Goal: Information Seeking & Learning: Learn about a topic

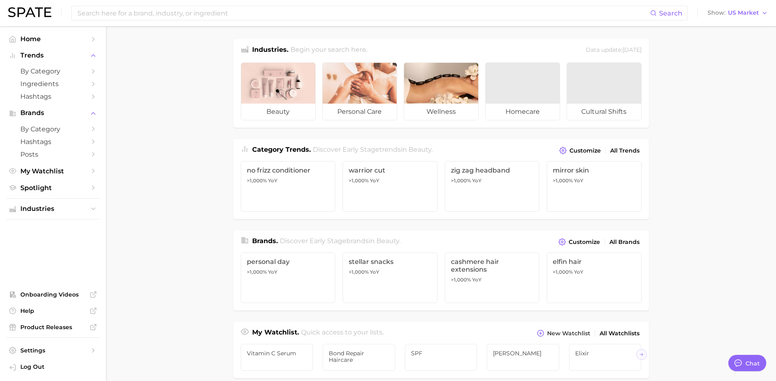
type textarea "x"
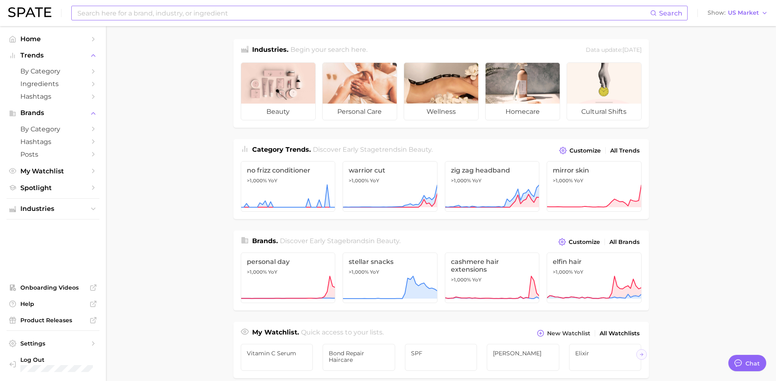
click at [211, 13] on input at bounding box center [364, 13] width 574 height 14
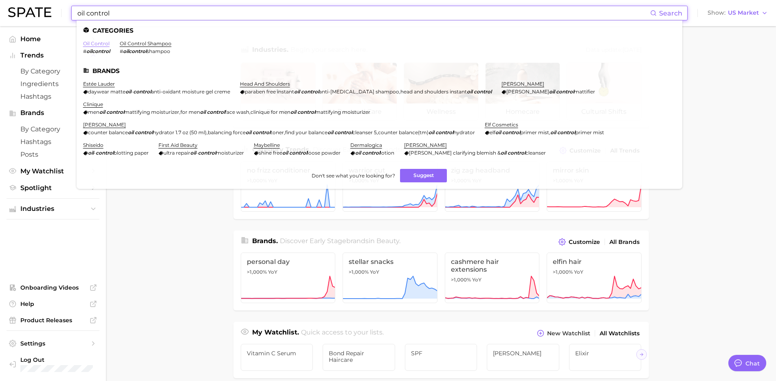
type input "oil control"
click at [89, 43] on link "oil control" at bounding box center [96, 43] width 26 height 6
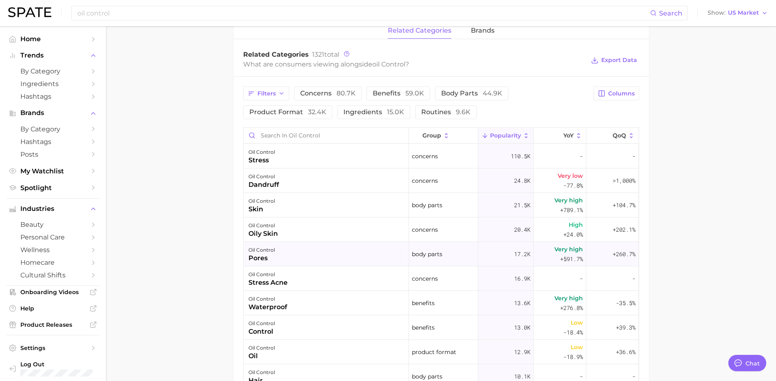
scroll to position [421, 0]
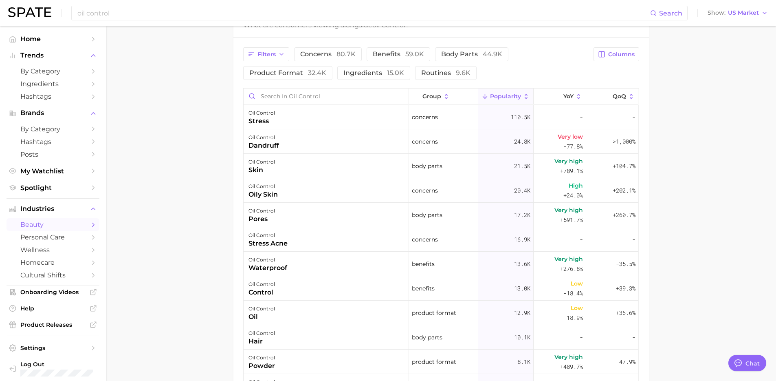
click at [45, 223] on span "beauty" at bounding box center [52, 224] width 65 height 8
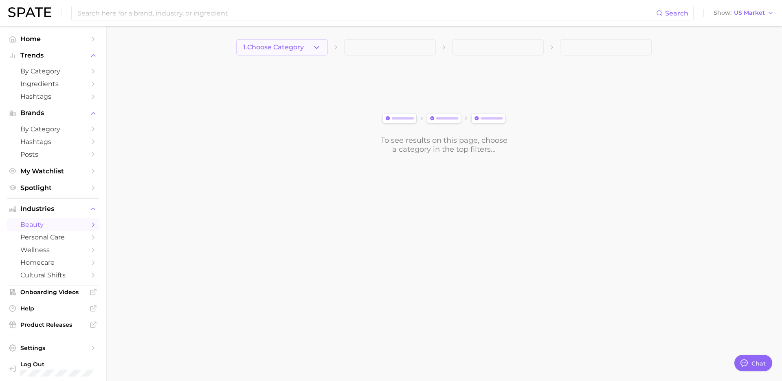
click at [291, 48] on span "1. Choose Category" at bounding box center [273, 47] width 61 height 7
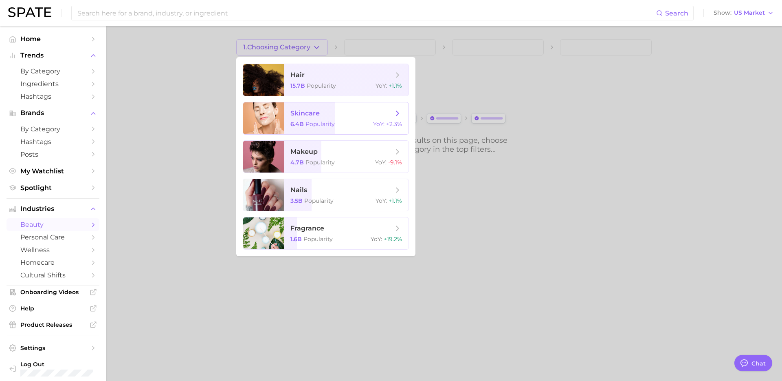
click at [295, 117] on span "skincare" at bounding box center [305, 113] width 29 height 8
type textarea "x"
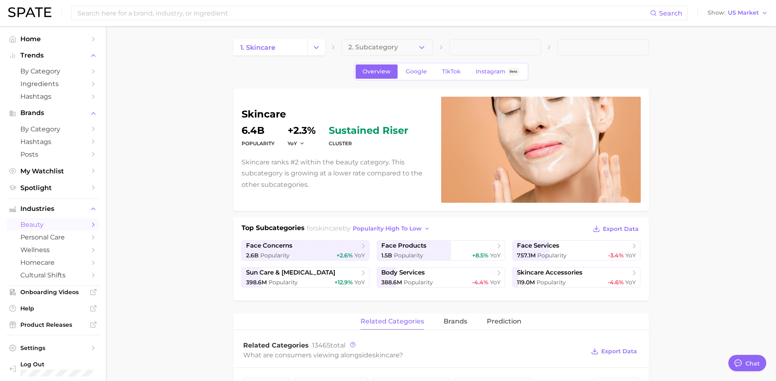
click at [375, 47] on span "2. Subcategory" at bounding box center [373, 47] width 50 height 7
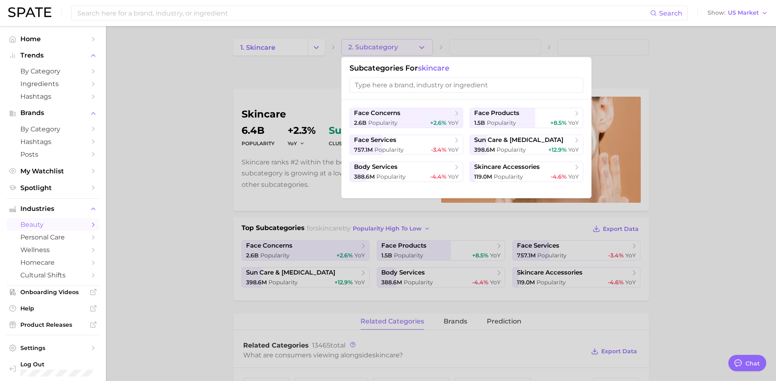
click at [370, 86] on input "search" at bounding box center [467, 84] width 234 height 15
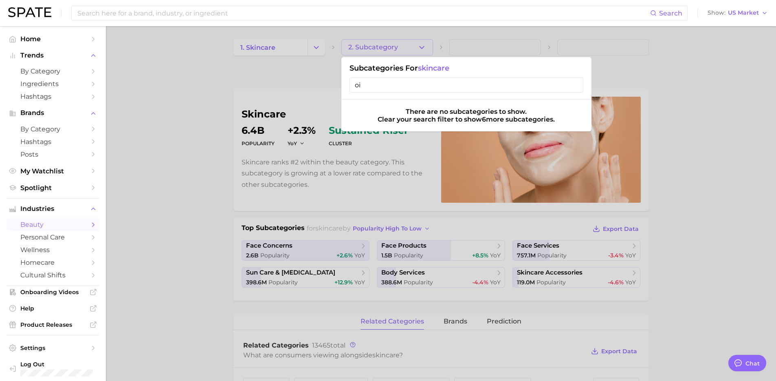
type input "o"
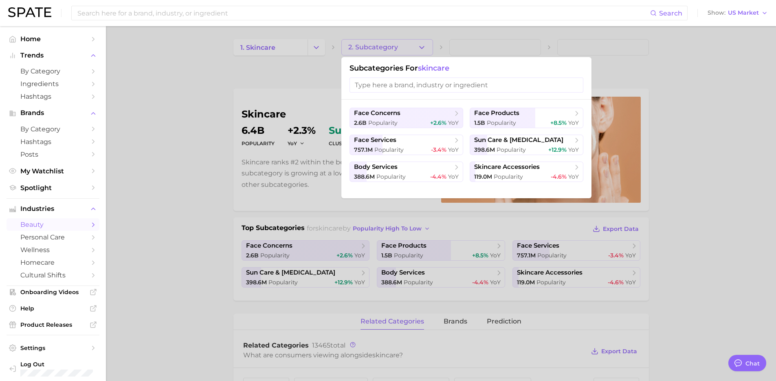
drag, startPoint x: 155, startPoint y: 242, endPoint x: 95, endPoint y: 215, distance: 66.6
click at [155, 242] on div at bounding box center [388, 190] width 776 height 381
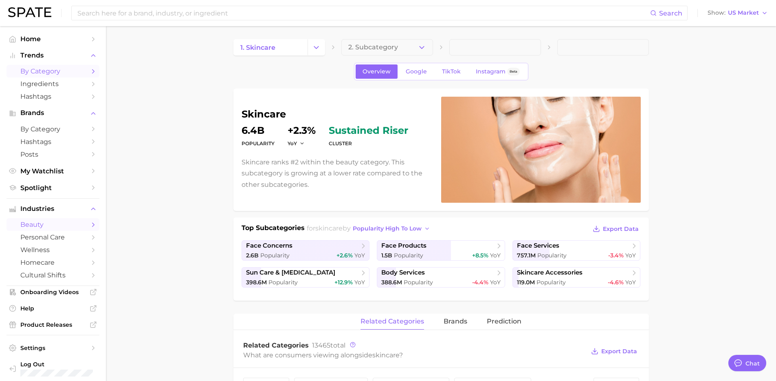
click at [32, 71] on span "by Category" at bounding box center [52, 71] width 65 height 8
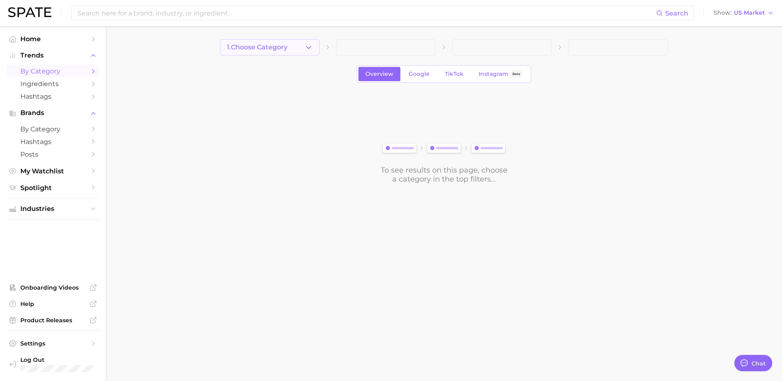
click at [270, 48] on span "1. Choose Category" at bounding box center [257, 47] width 61 height 7
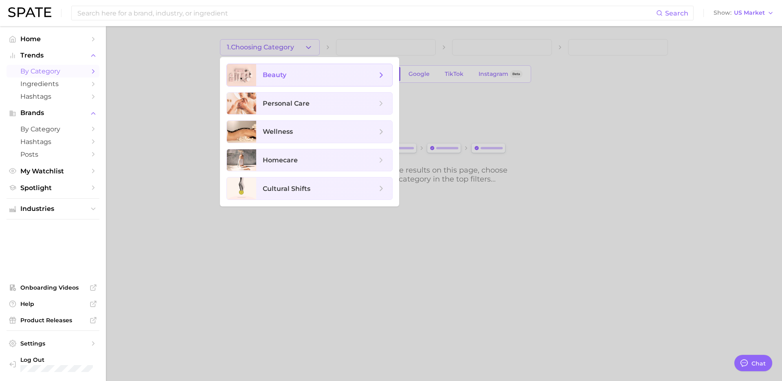
click at [274, 75] on span "beauty" at bounding box center [275, 75] width 24 height 8
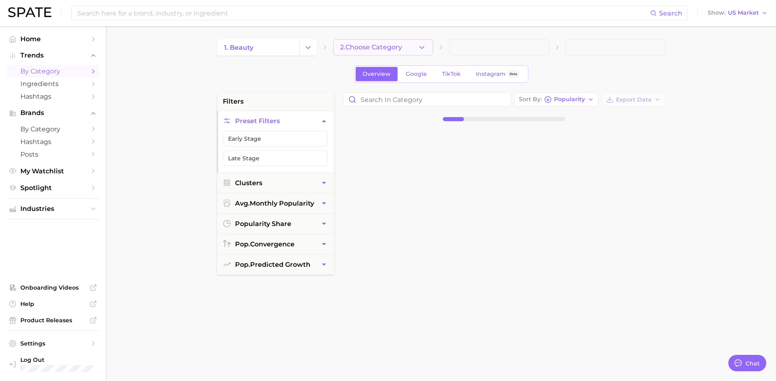
click at [349, 47] on span "2. Choose Category" at bounding box center [371, 47] width 62 height 7
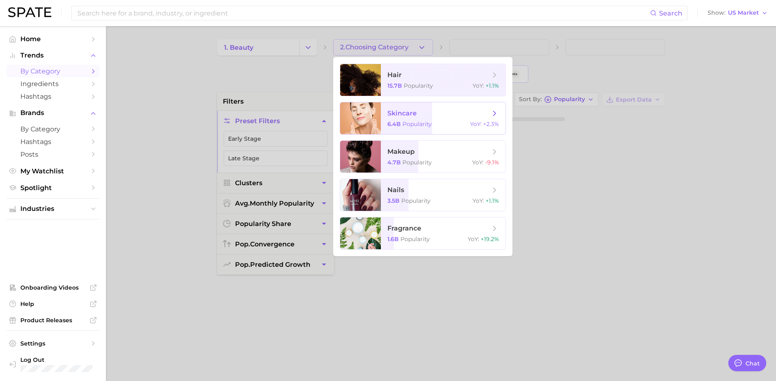
click at [378, 117] on div at bounding box center [360, 118] width 41 height 32
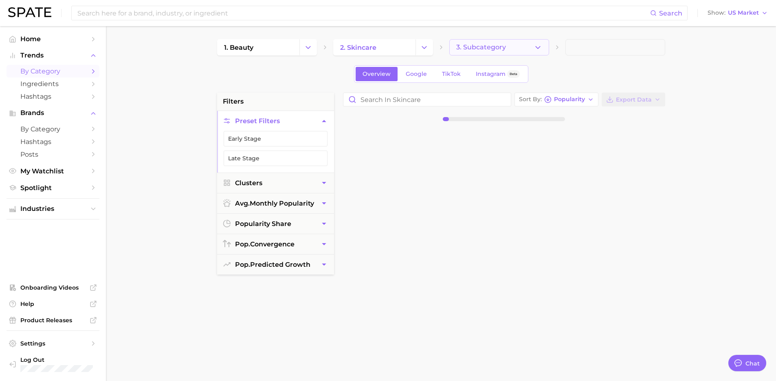
click at [509, 40] on button "3. Subcategory" at bounding box center [499, 47] width 100 height 16
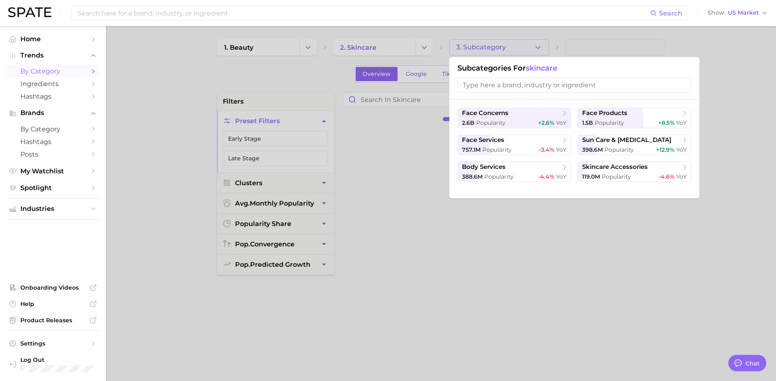
click at [500, 84] on input "search" at bounding box center [575, 84] width 234 height 15
type input "c"
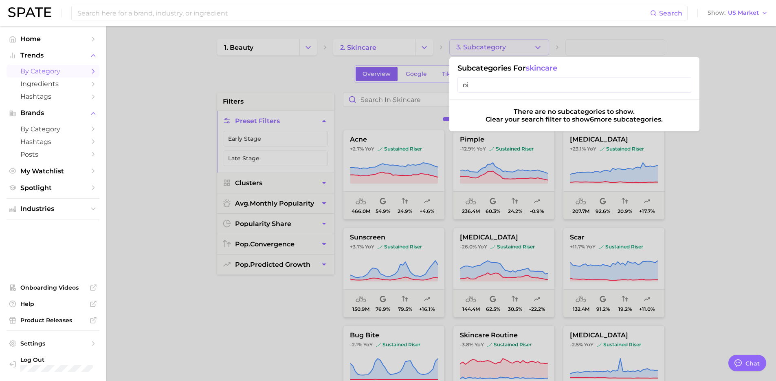
type input "o"
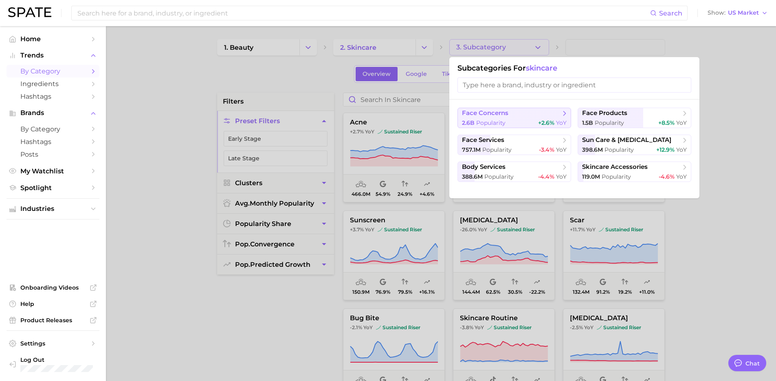
click at [526, 122] on div "2.6b Popularity +2.6% YoY" at bounding box center [514, 123] width 105 height 8
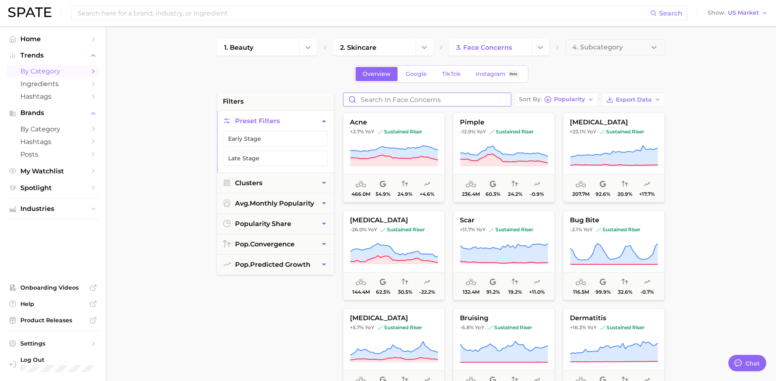
click at [416, 99] on input "Search in face concerns" at bounding box center [426, 99] width 167 height 13
type input "oil"
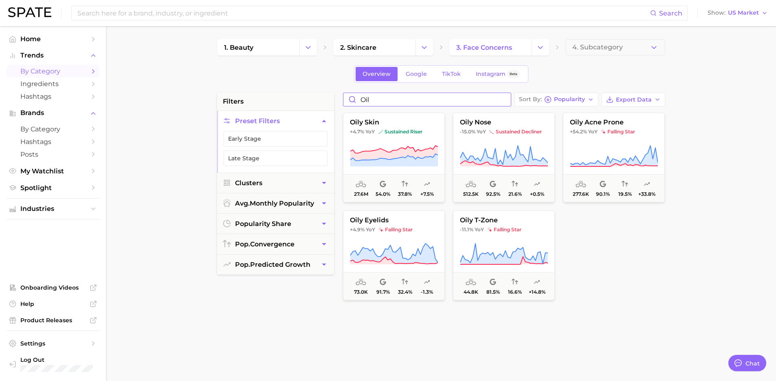
click at [509, 98] on input "oil" at bounding box center [426, 99] width 167 height 13
click at [506, 98] on input "oil" at bounding box center [426, 99] width 167 height 13
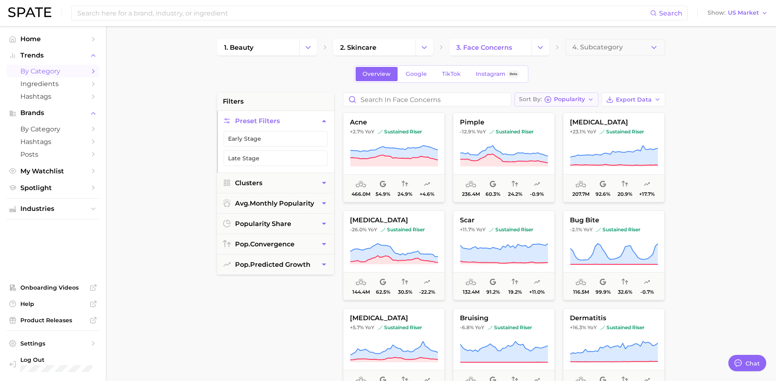
click at [580, 100] on span "Popularity" at bounding box center [569, 99] width 31 height 4
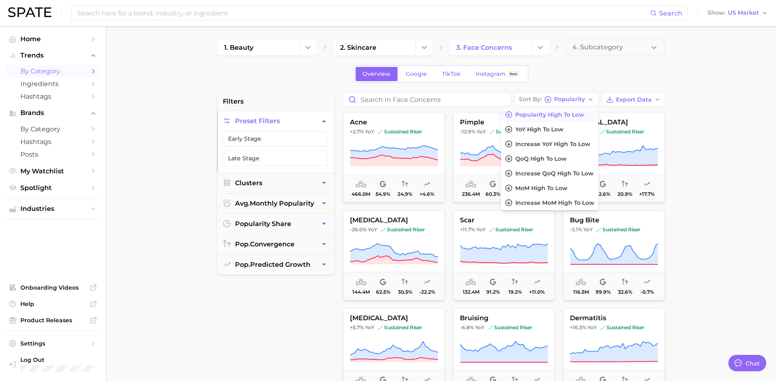
click at [576, 112] on span "Popularity high to low" at bounding box center [549, 114] width 69 height 7
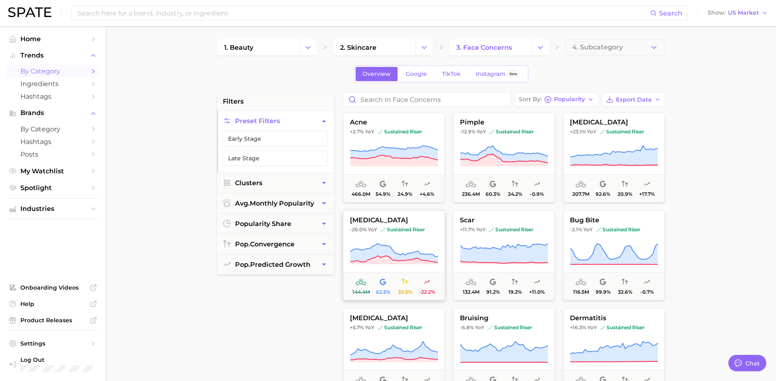
scroll to position [140, 0]
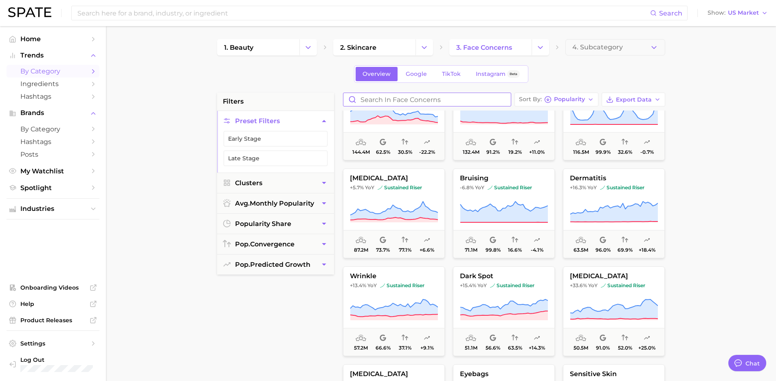
click at [396, 95] on input "Search in face concerns" at bounding box center [426, 99] width 167 height 13
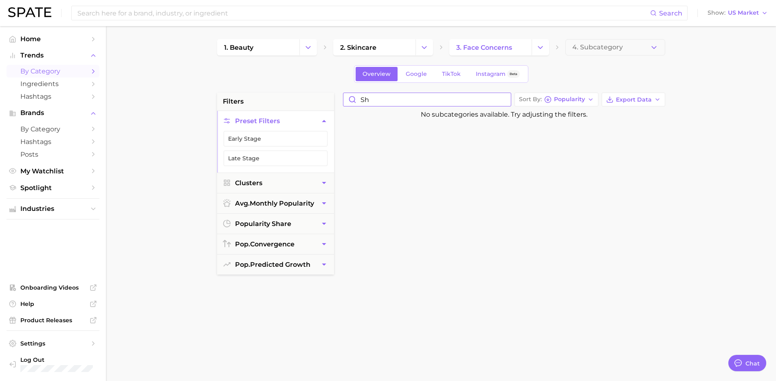
type input "s"
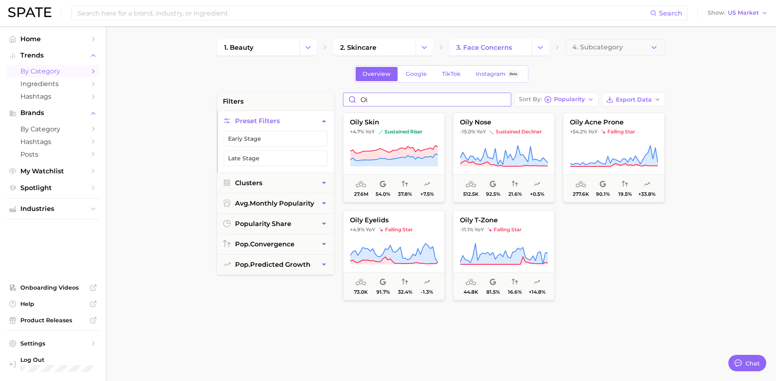
type input "o"
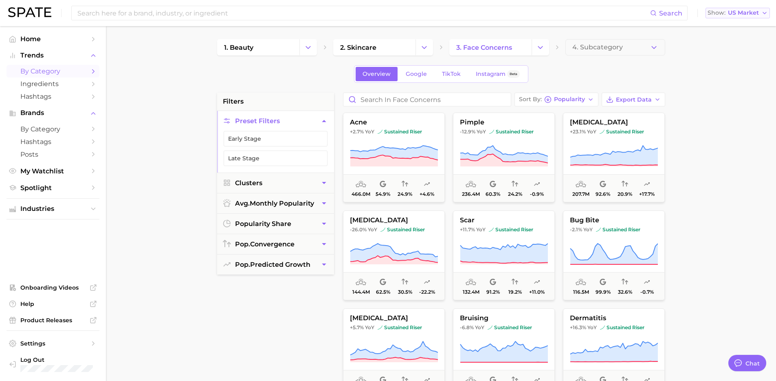
click at [731, 11] on span "US Market" at bounding box center [743, 13] width 31 height 4
click at [721, 37] on button "[GEOGRAPHIC_DATA]" at bounding box center [734, 41] width 71 height 15
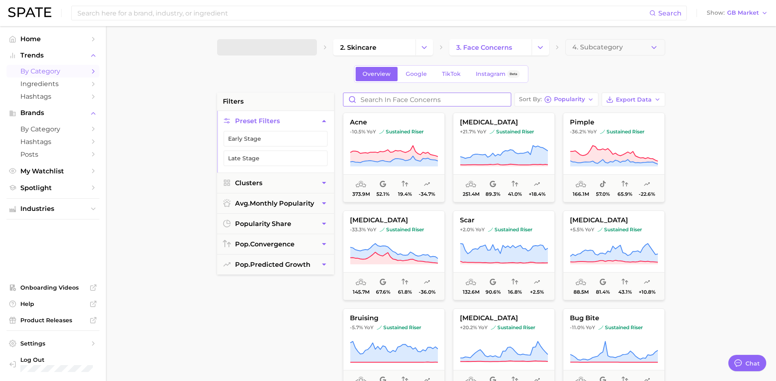
click at [418, 101] on input "Search in face concerns" at bounding box center [426, 99] width 167 height 13
click at [587, 46] on span "4. Subcategory" at bounding box center [597, 47] width 51 height 7
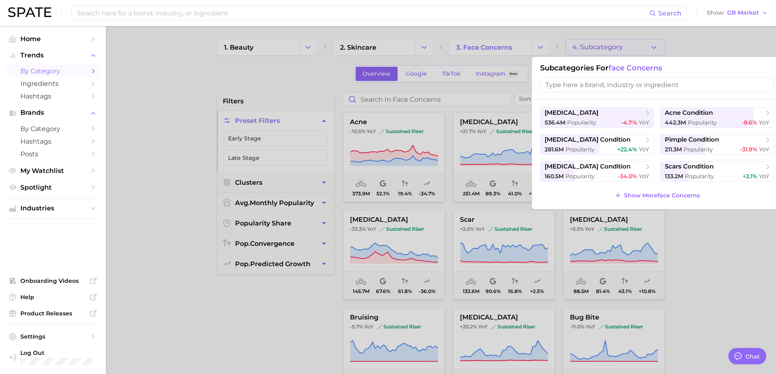
click at [425, 98] on div at bounding box center [388, 187] width 776 height 374
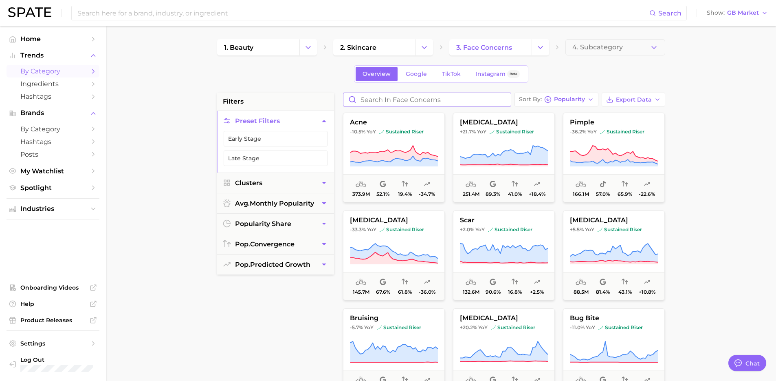
click at [409, 101] on input "Search in face concerns" at bounding box center [426, 99] width 167 height 13
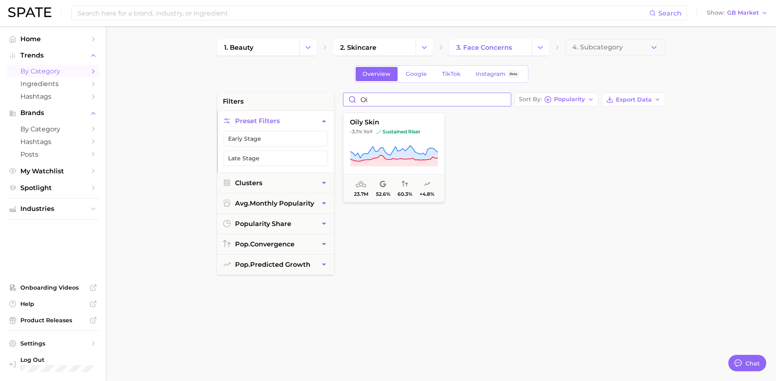
type input "o"
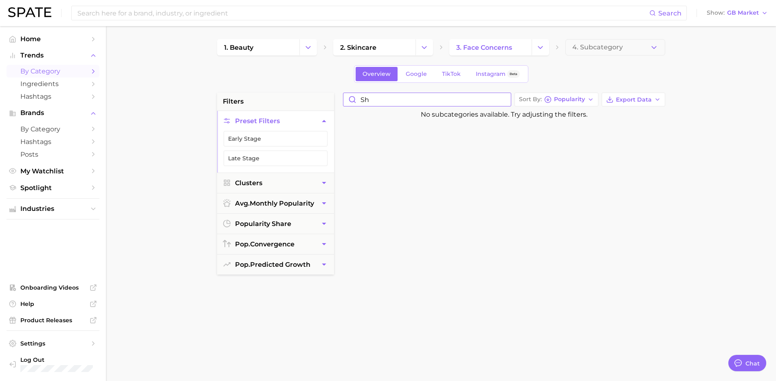
type input "s"
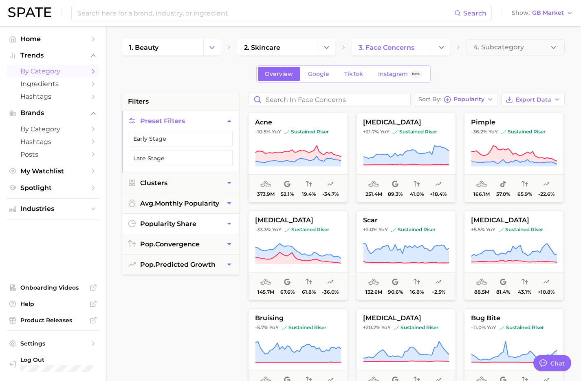
click at [168, 222] on span "popularity share" at bounding box center [168, 224] width 56 height 8
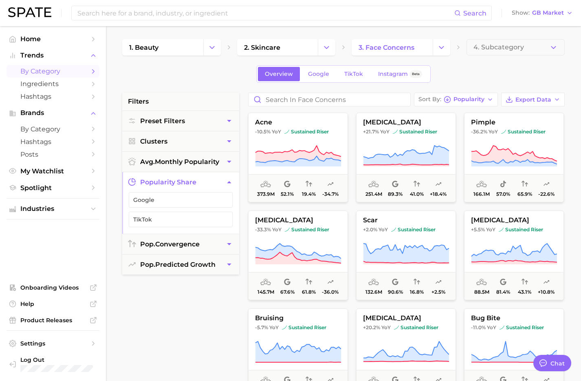
click at [172, 179] on span "popularity share" at bounding box center [168, 182] width 56 height 8
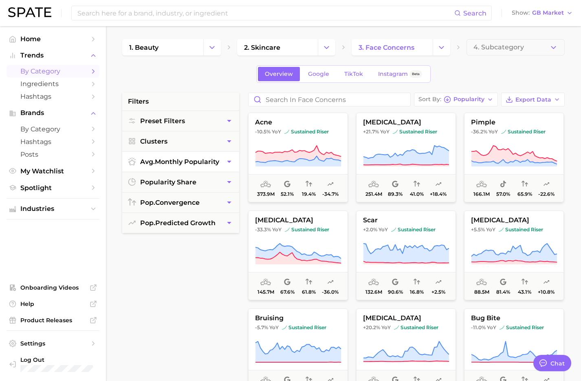
click at [161, 169] on button "avg. monthly popularity" at bounding box center [180, 162] width 117 height 20
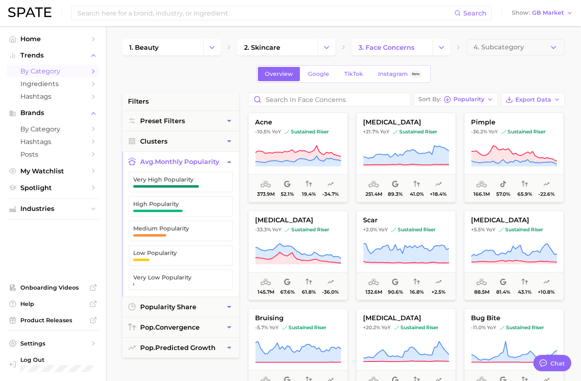
click at [161, 167] on button "avg. monthly popularity" at bounding box center [180, 162] width 117 height 20
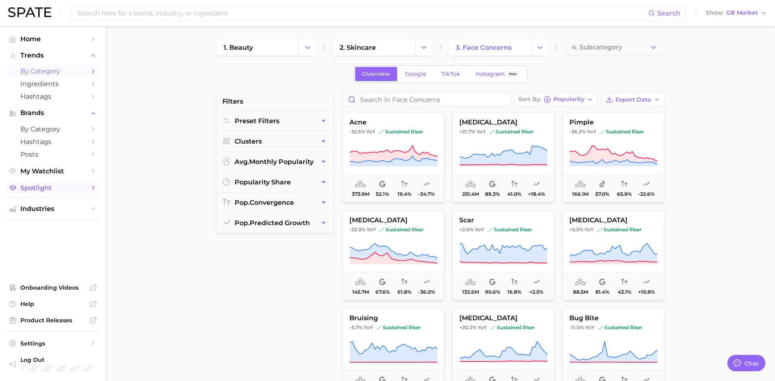
type textarea "x"
click at [391, 99] on input "Search in face concerns" at bounding box center [426, 99] width 167 height 13
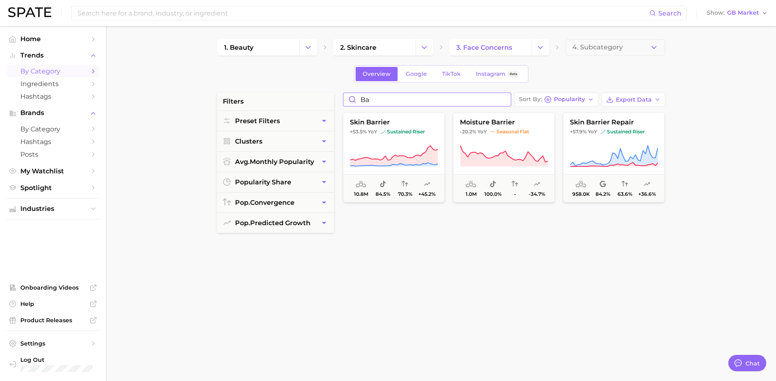
type input "b"
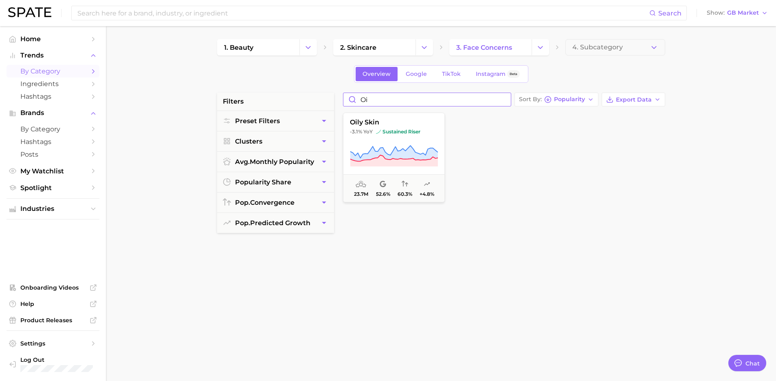
type input "o"
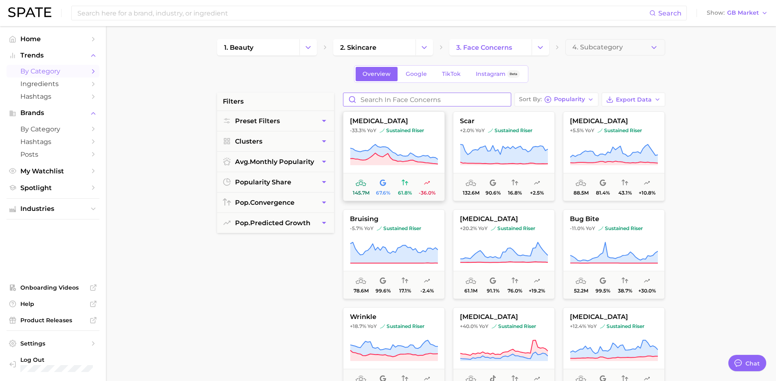
scroll to position [100, 0]
click at [571, 49] on button "4. Subcategory" at bounding box center [616, 47] width 100 height 16
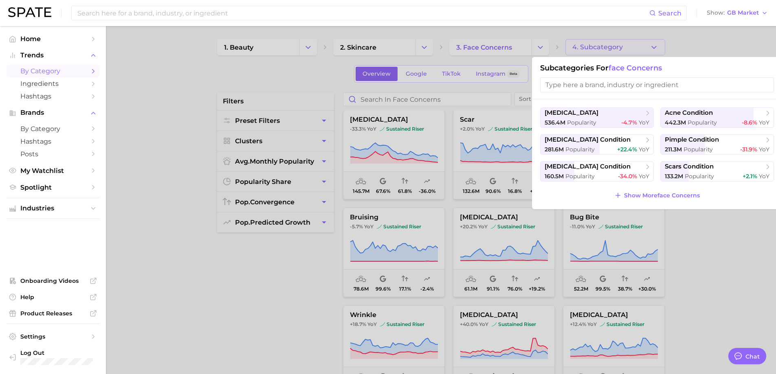
click at [249, 314] on div at bounding box center [388, 187] width 776 height 374
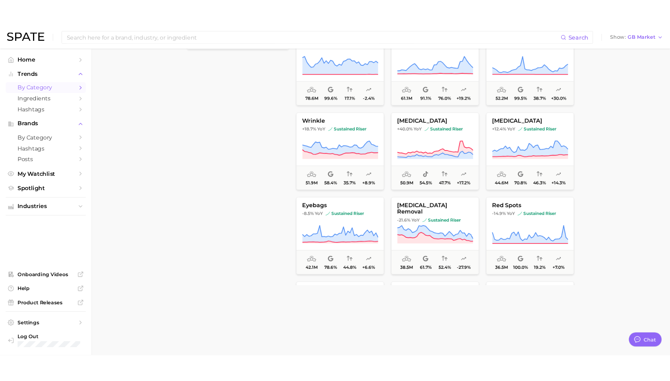
scroll to position [207, 0]
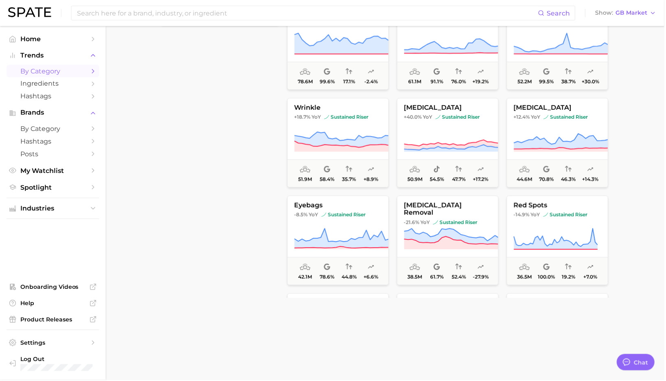
type textarea "x"
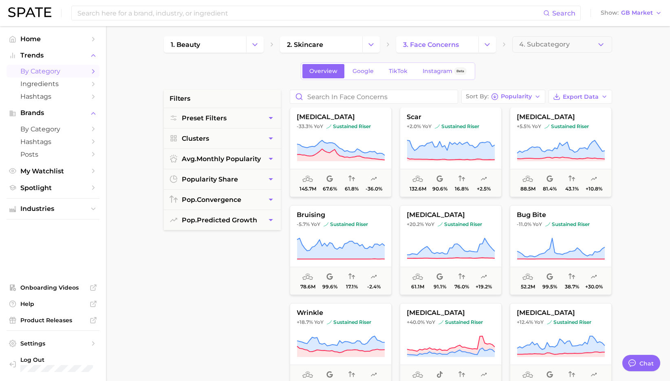
scroll to position [0, 0]
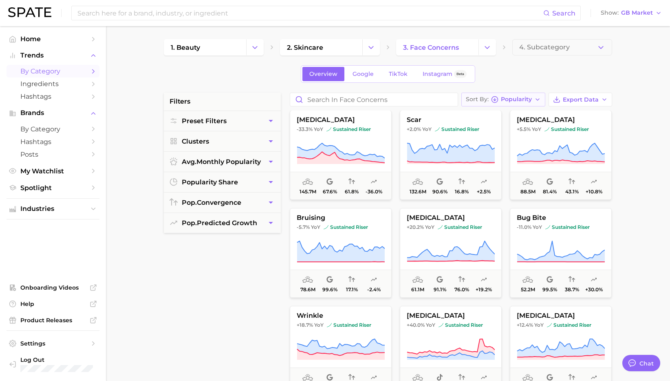
click at [517, 97] on span "Popularity" at bounding box center [516, 99] width 31 height 4
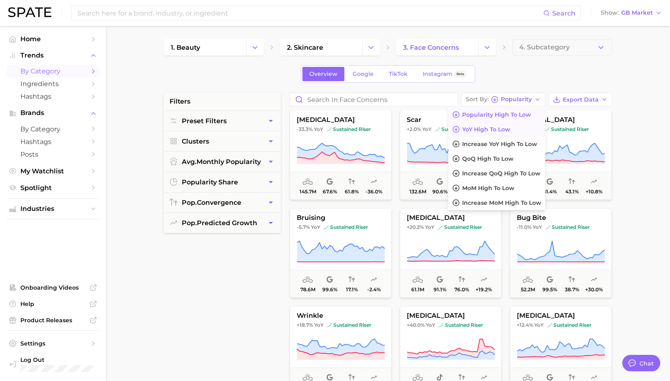
click at [479, 135] on button "YoY high to low" at bounding box center [496, 129] width 97 height 15
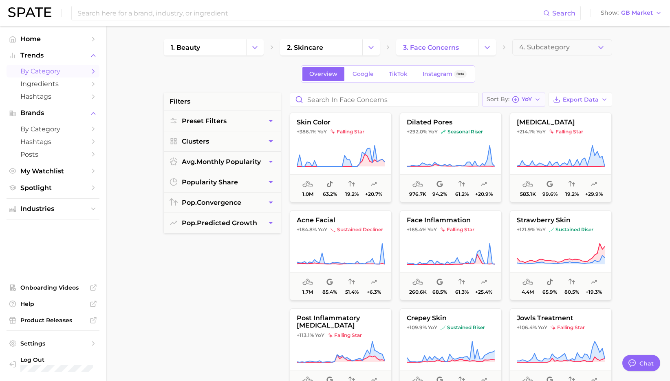
click at [496, 101] on span "Sort By" at bounding box center [497, 99] width 23 height 4
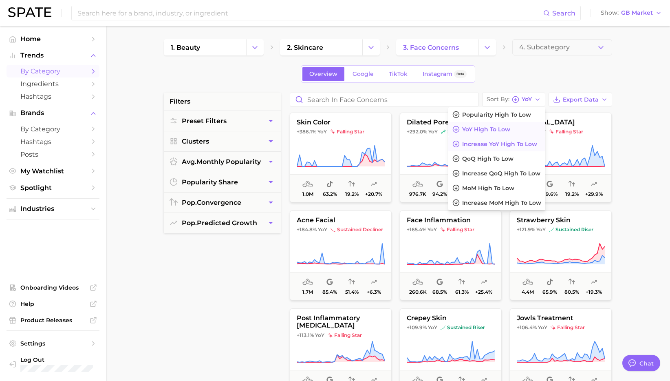
click at [486, 141] on span "Increase YoY high to low" at bounding box center [499, 144] width 75 height 7
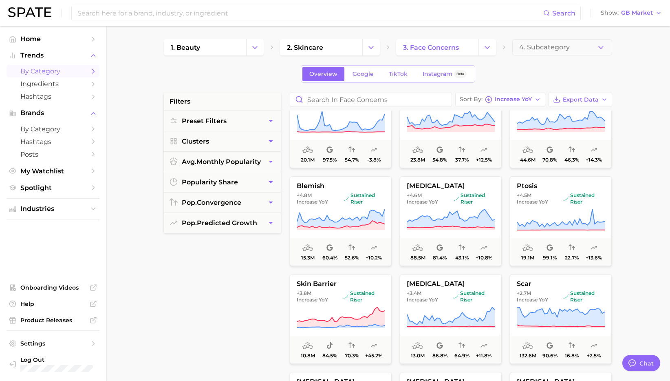
scroll to position [230, 0]
click at [275, 274] on div "filters Preset Filters Clusters avg. monthly popularity popularity share pop. c…" at bounding box center [222, 298] width 117 height 413
click at [493, 100] on div "Sort By Increase YoY" at bounding box center [496, 99] width 72 height 7
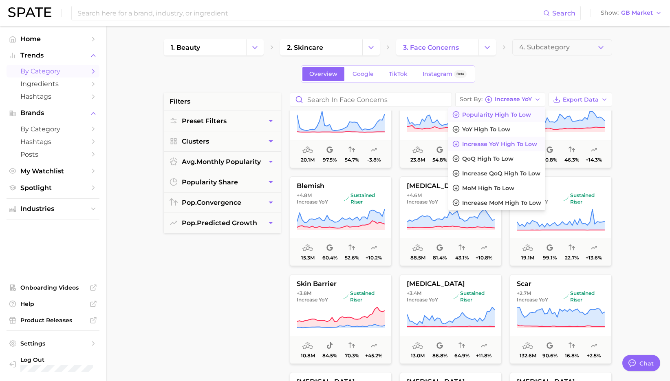
click at [488, 114] on span "Popularity high to low" at bounding box center [496, 114] width 69 height 7
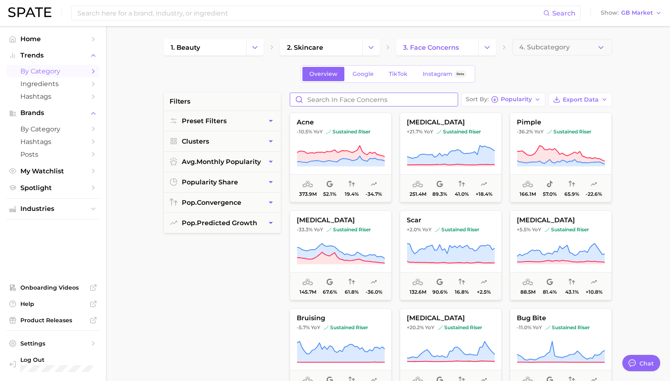
click at [349, 95] on input "Search in face concerns" at bounding box center [373, 99] width 167 height 13
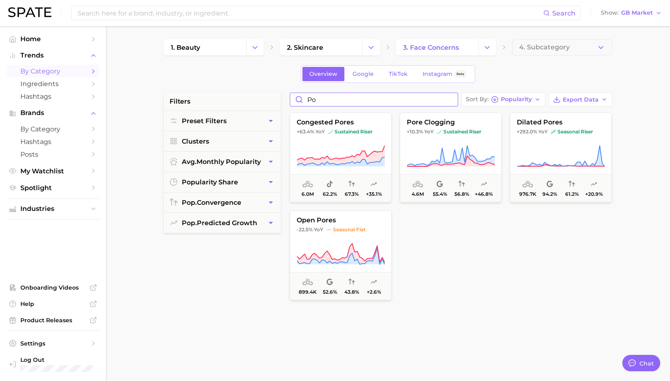
type input "p"
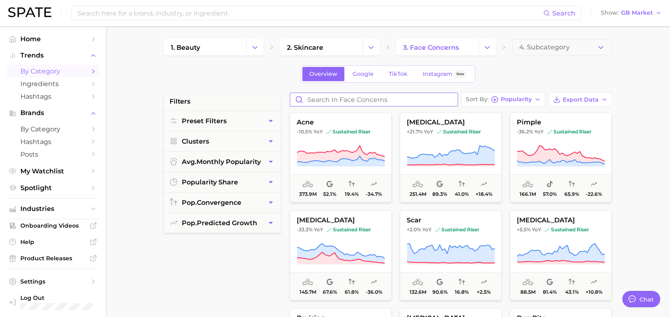
type textarea "x"
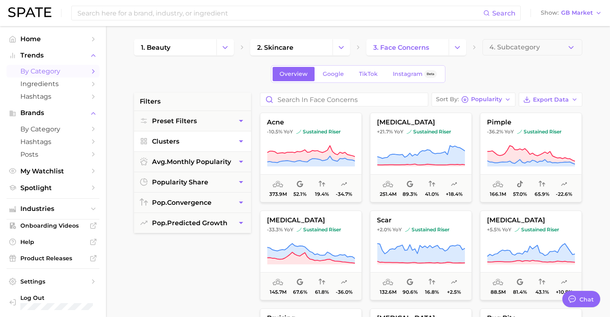
click at [205, 138] on button "Clusters" at bounding box center [192, 141] width 117 height 20
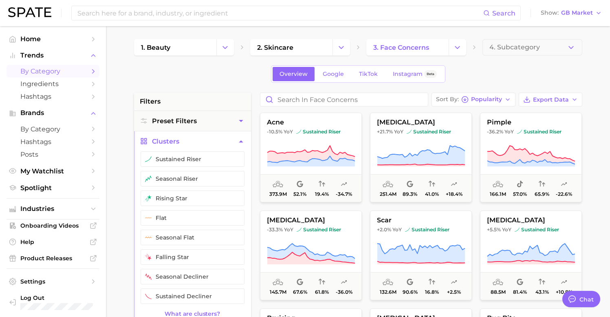
click at [206, 139] on button "Clusters" at bounding box center [192, 141] width 117 height 20
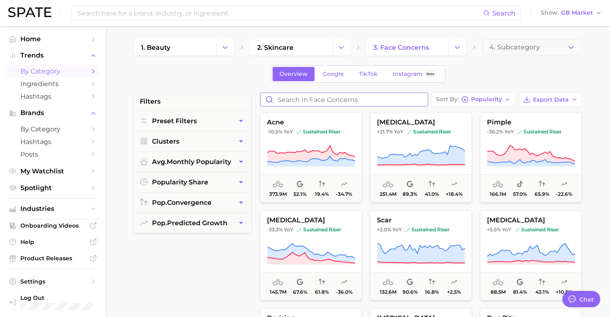
click at [298, 97] on input "Search in face concerns" at bounding box center [343, 99] width 167 height 13
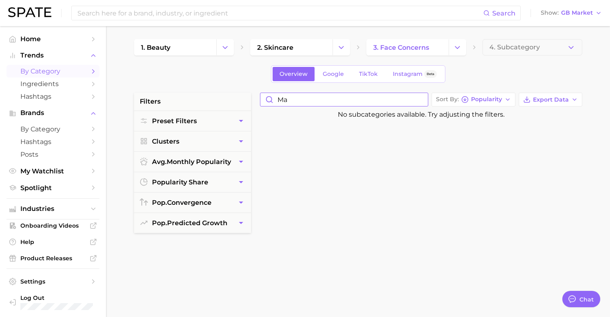
type input "m"
type input "c"
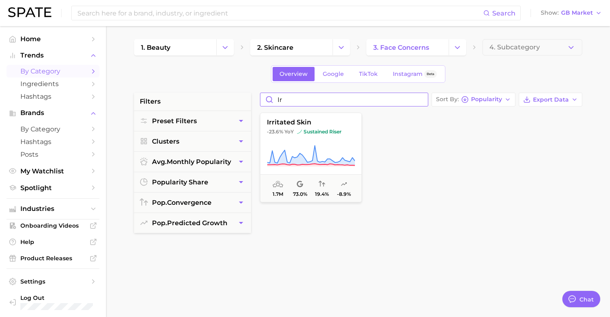
type input "i"
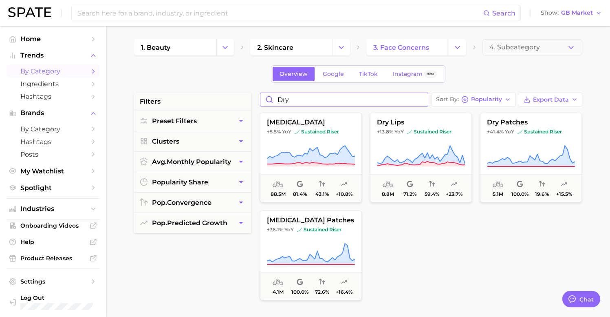
type input "dry"
click at [390, 49] on span "3. face concerns" at bounding box center [401, 48] width 56 height 8
click at [304, 98] on input "dry" at bounding box center [343, 99] width 167 height 13
click at [418, 102] on input "dry" at bounding box center [343, 99] width 167 height 13
click at [422, 102] on input "dry" at bounding box center [343, 99] width 167 height 13
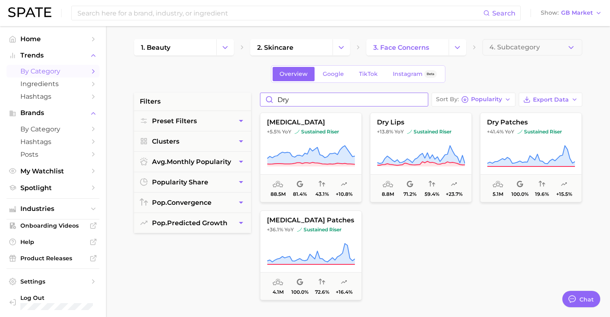
click at [423, 99] on input "dry" at bounding box center [343, 99] width 167 height 13
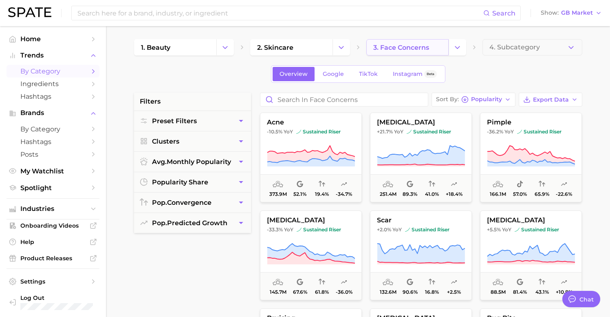
click at [429, 53] on link "3. face concerns" at bounding box center [407, 47] width 82 height 16
click at [461, 48] on icon "Change Category" at bounding box center [457, 47] width 9 height 9
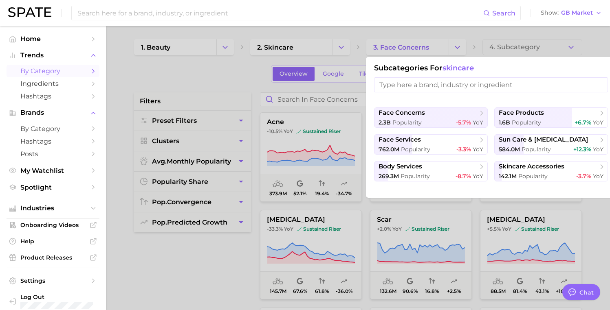
click at [397, 88] on input "search" at bounding box center [491, 84] width 234 height 15
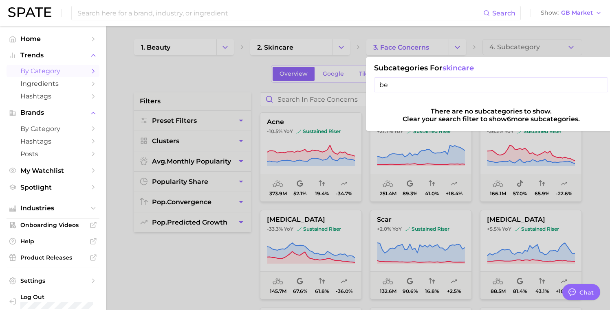
type input "b"
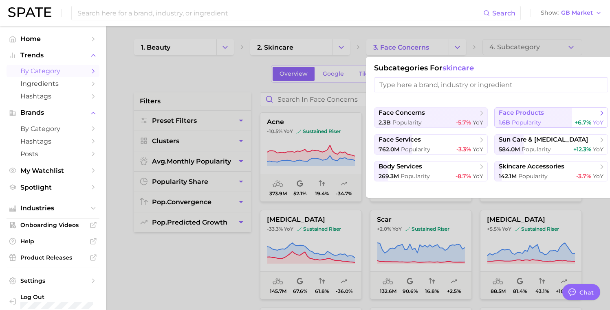
click at [532, 119] on span "1.6b Popularity" at bounding box center [520, 123] width 42 height 8
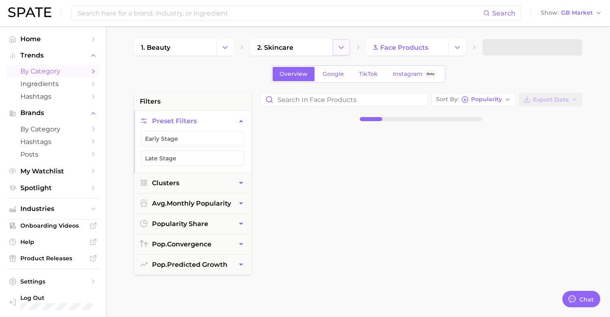
click at [341, 50] on icon "Change Category" at bounding box center [341, 47] width 9 height 9
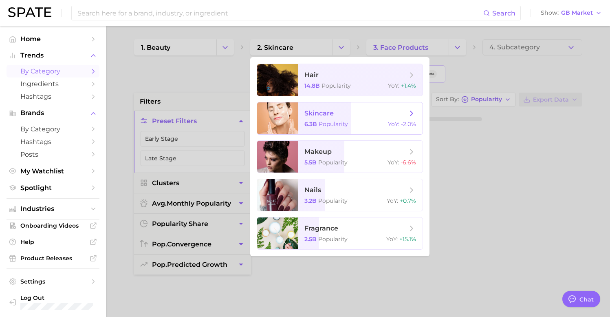
click at [321, 115] on span "skincare" at bounding box center [318, 113] width 29 height 8
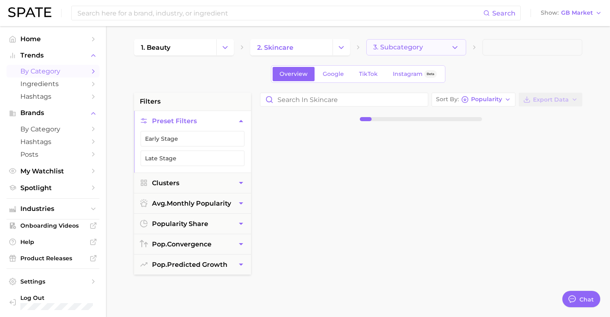
click at [458, 46] on icon "button" at bounding box center [455, 47] width 9 height 9
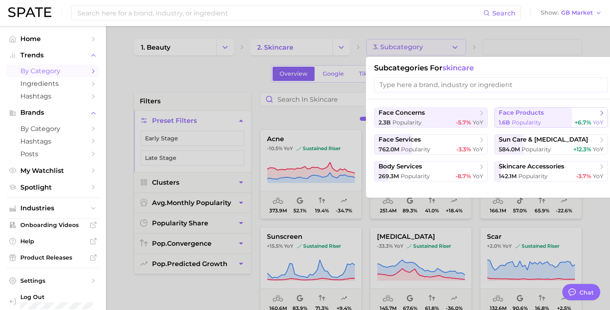
click at [524, 118] on button "face products 1.6b Popularity +6.7% YoY" at bounding box center [551, 118] width 114 height 20
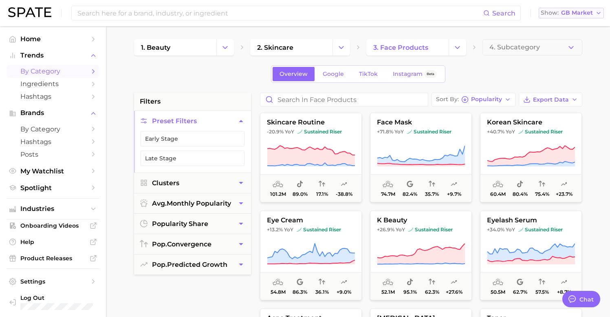
click at [580, 12] on span "GB Market" at bounding box center [577, 13] width 32 height 4
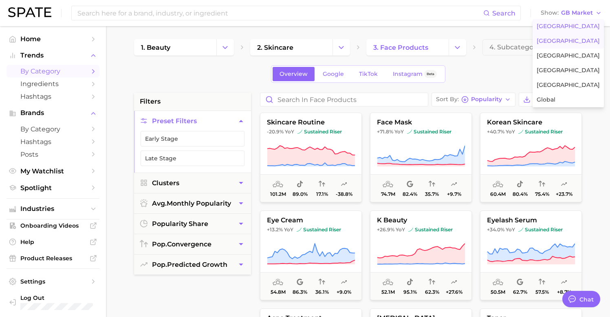
click at [569, 22] on button "[GEOGRAPHIC_DATA]" at bounding box center [568, 26] width 71 height 15
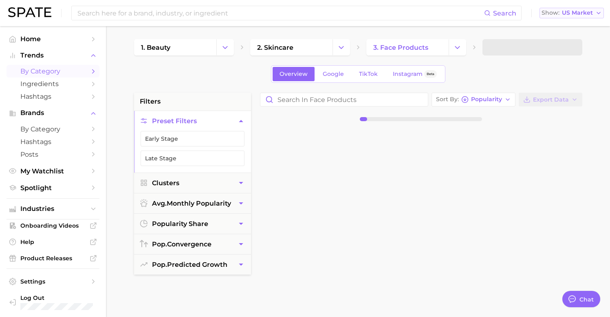
click at [568, 15] on span "US Market" at bounding box center [577, 13] width 31 height 4
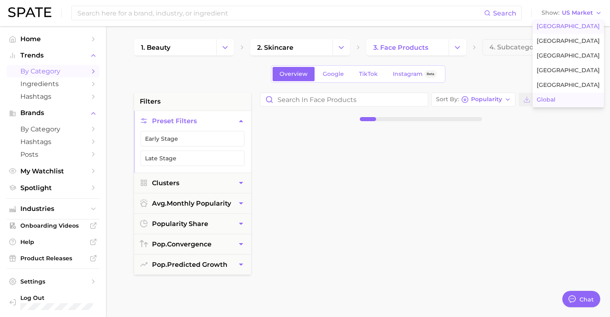
click at [555, 98] on span "Global" at bounding box center [546, 99] width 19 height 7
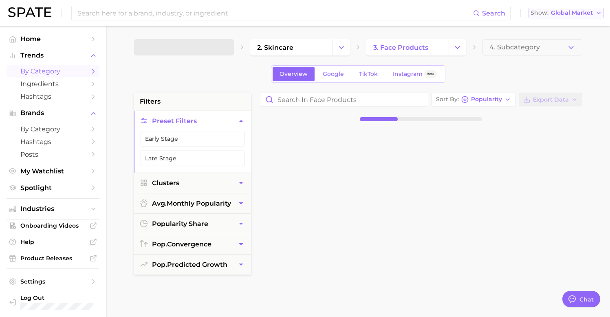
click at [563, 13] on span "Global Market" at bounding box center [572, 13] width 42 height 4
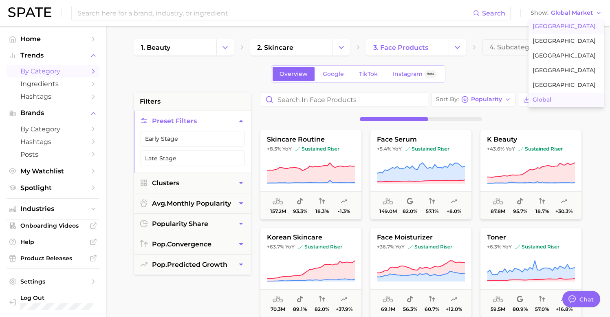
click at [555, 25] on span "[GEOGRAPHIC_DATA]" at bounding box center [564, 26] width 63 height 7
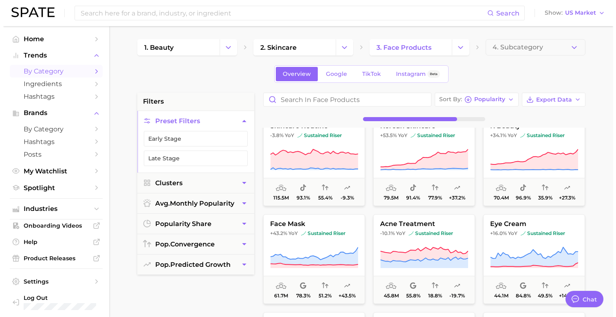
scroll to position [15, 0]
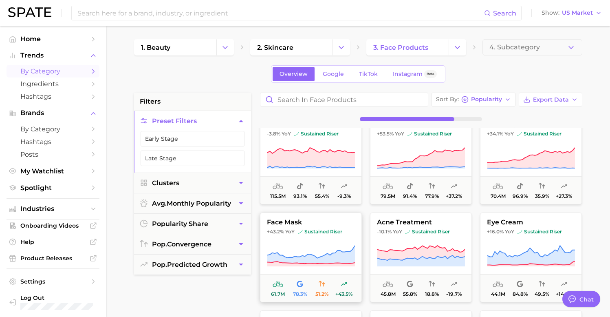
click at [293, 227] on button "face mask +43.2% YoY sustained riser 61.7m 78.3% 51.2% +43.5%" at bounding box center [311, 257] width 102 height 90
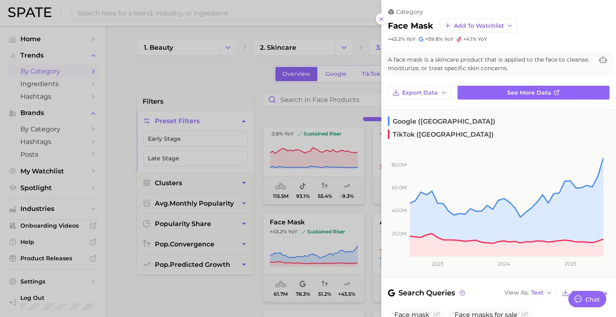
click at [481, 65] on span "A face mask is a skincare product that is applied to the face to cleanse, moist…" at bounding box center [490, 63] width 205 height 17
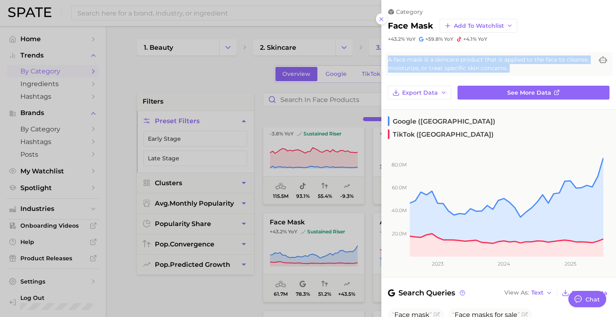
click at [481, 65] on span "A face mask is a skincare product that is applied to the face to cleanse, moist…" at bounding box center [490, 63] width 205 height 17
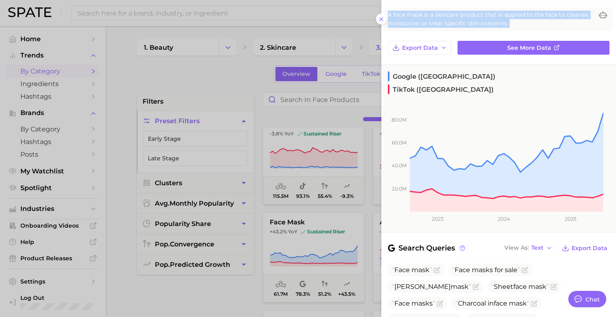
scroll to position [215, 0]
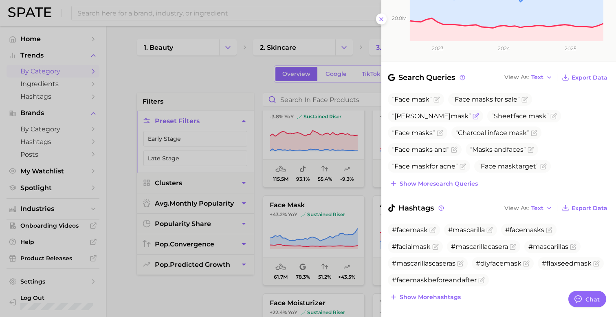
click at [451, 112] on span "mask" at bounding box center [460, 116] width 18 height 8
click at [494, 129] on span "face" at bounding box center [500, 133] width 13 height 8
click at [470, 145] on span "Mask s and face s" at bounding box center [498, 149] width 56 height 8
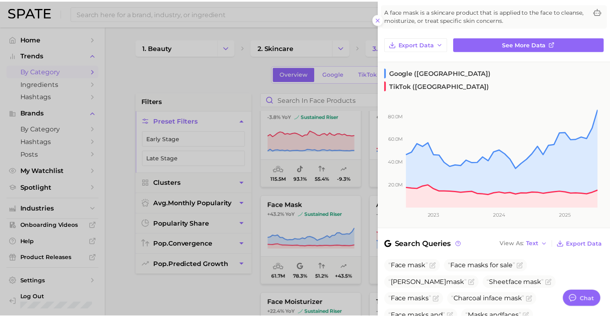
scroll to position [0, 0]
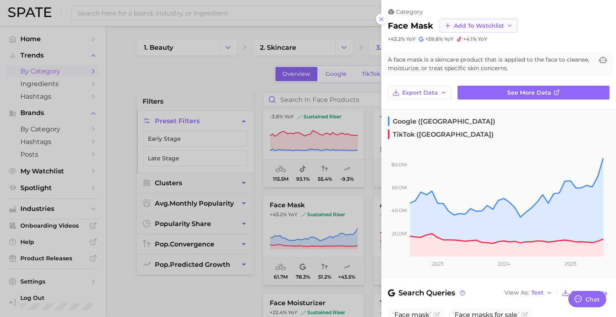
click at [489, 26] on span "Add to Watchlist" at bounding box center [479, 25] width 50 height 7
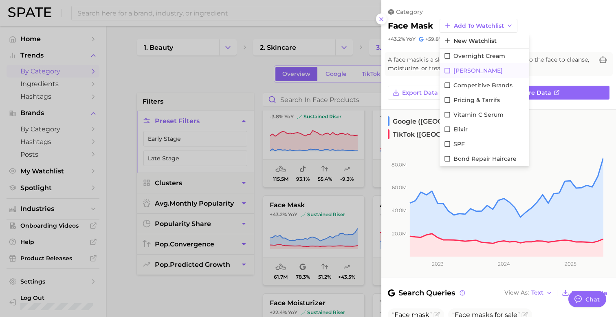
click at [448, 71] on icon at bounding box center [447, 70] width 7 height 7
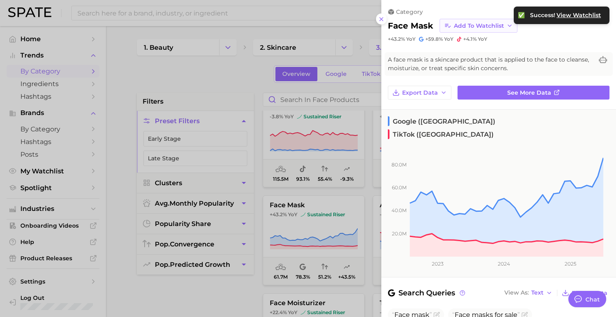
click at [488, 24] on span "Add to Watchlist" at bounding box center [479, 25] width 50 height 7
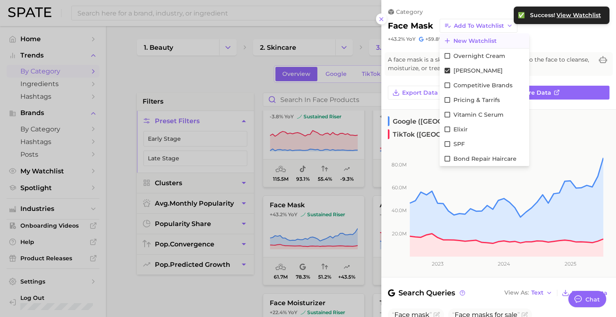
click at [471, 42] on span "New Watchlist" at bounding box center [474, 40] width 43 height 7
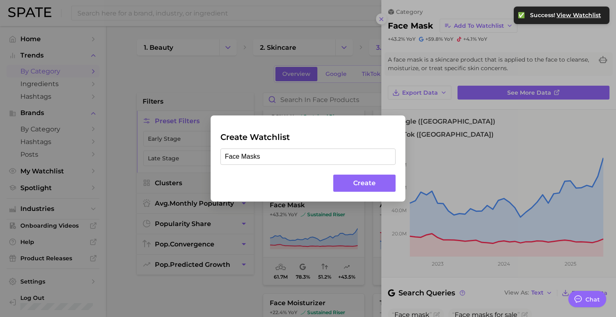
type input "Face Masks"
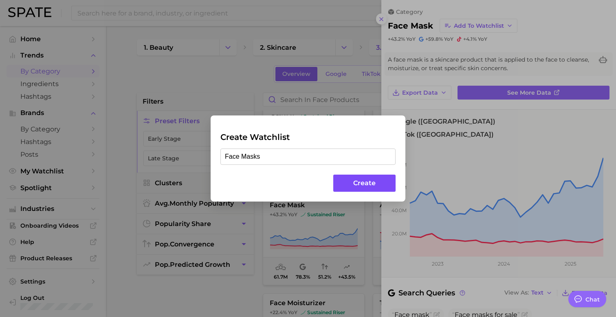
click at [372, 185] on button "Create" at bounding box center [364, 183] width 62 height 18
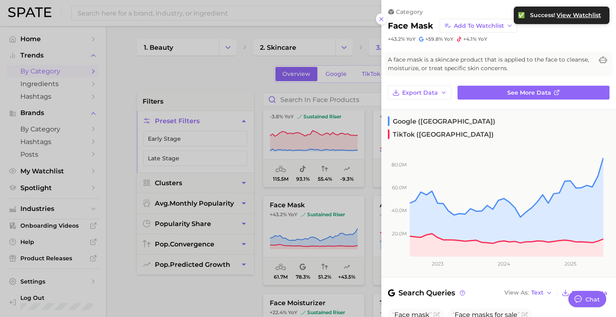
click at [447, 65] on span "A face mask is a skincare product that is applied to the face to cleanse, moist…" at bounding box center [490, 63] width 205 height 17
click at [385, 18] on button at bounding box center [381, 18] width 11 height 11
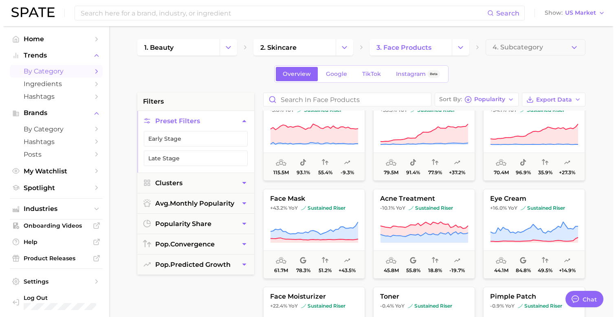
scroll to position [51, 0]
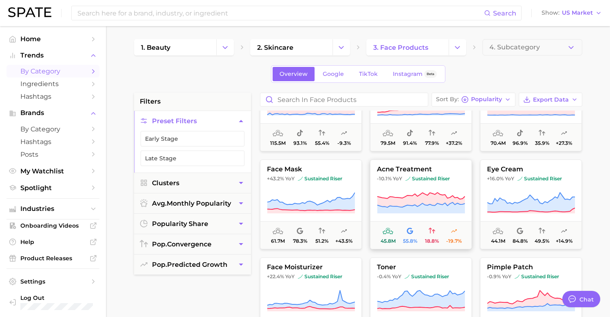
click at [418, 173] on button "acne treatment -10.1% YoY sustained riser 45.8m 55.8% 18.8% -19.7%" at bounding box center [421, 204] width 102 height 90
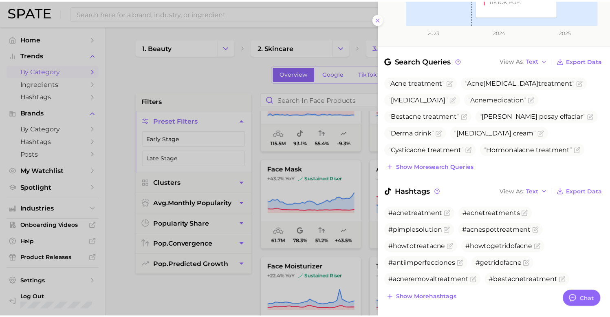
scroll to position [232, 0]
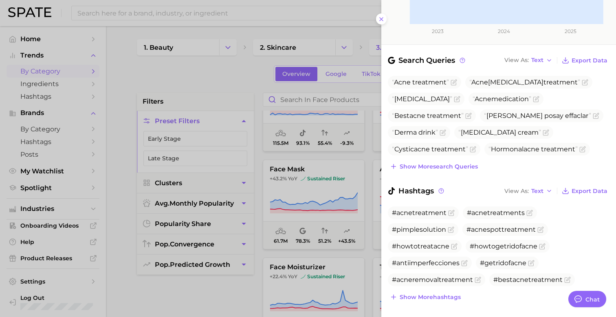
click at [379, 19] on icon at bounding box center [381, 19] width 7 height 7
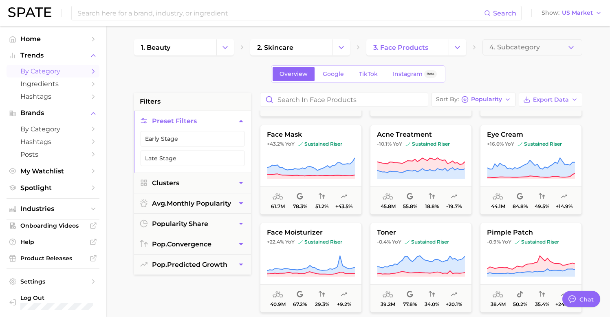
scroll to position [126, 0]
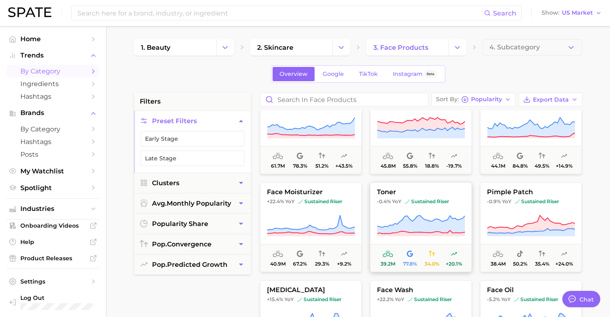
click at [404, 211] on button "toner -0.4% YoY sustained riser 39.2m 77.8% 34.0% +20.1%" at bounding box center [421, 227] width 102 height 90
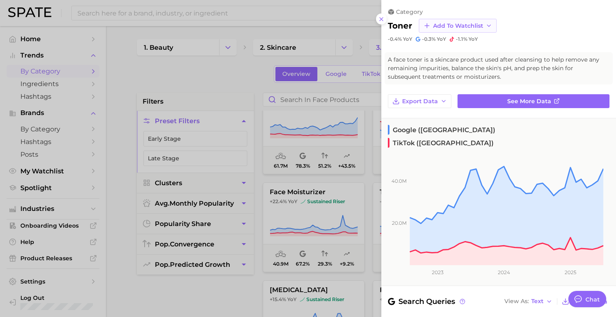
click at [482, 26] on span "Add to Watchlist" at bounding box center [458, 25] width 50 height 7
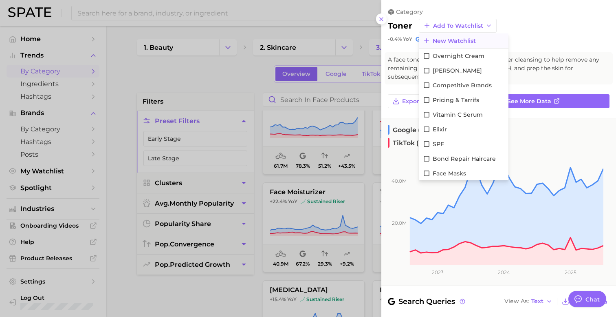
click at [468, 40] on span "New Watchlist" at bounding box center [454, 40] width 43 height 7
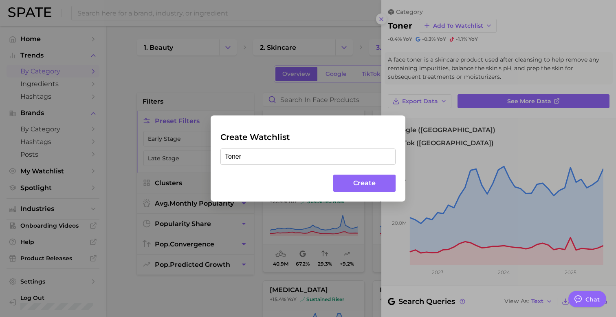
type input "Toner"
drag, startPoint x: 368, startPoint y: 182, endPoint x: 377, endPoint y: 174, distance: 12.2
click at [368, 182] on button "Create" at bounding box center [364, 183] width 62 height 18
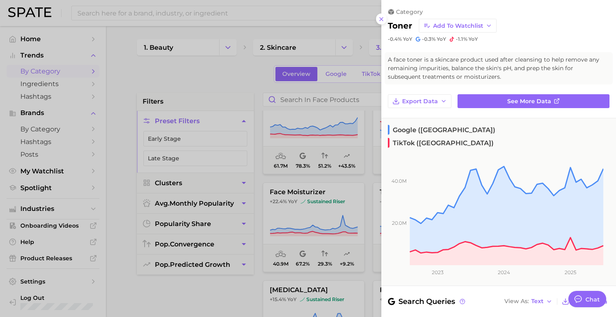
click at [213, 216] on div at bounding box center [308, 158] width 616 height 317
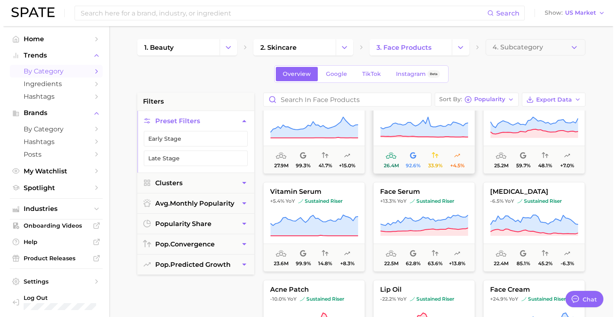
scroll to position [425, 0]
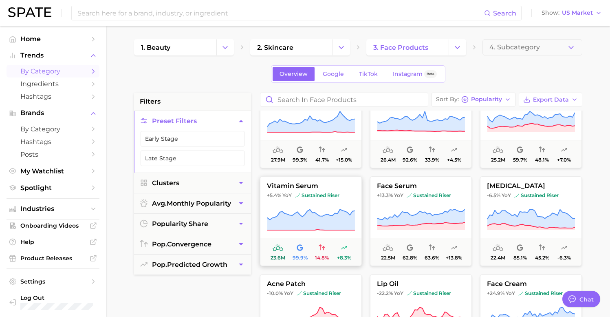
click at [288, 205] on button "vitamin serum +5.4% YoY sustained riser 23.6m 99.9% 14.8% +8.3%" at bounding box center [311, 221] width 102 height 90
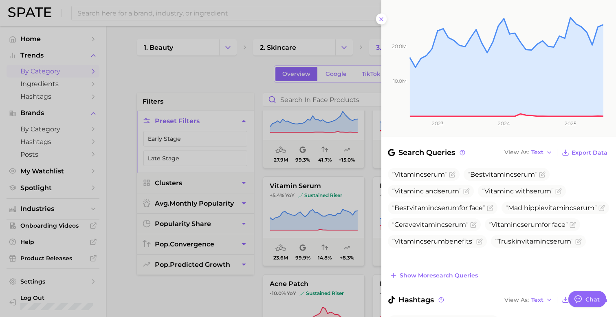
scroll to position [147, 0]
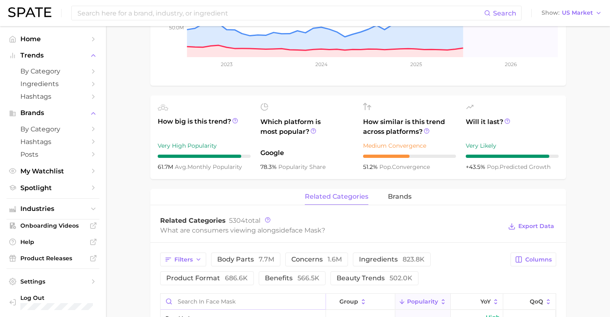
scroll to position [258, 0]
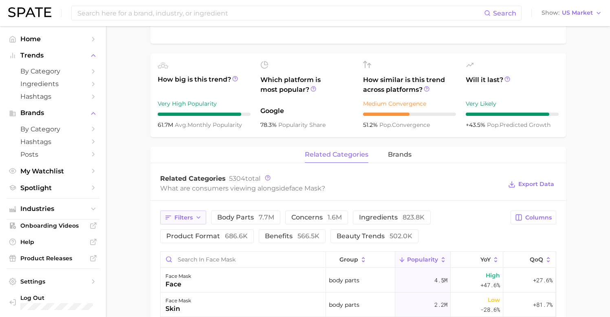
click at [180, 218] on span "Filters" at bounding box center [183, 217] width 18 height 7
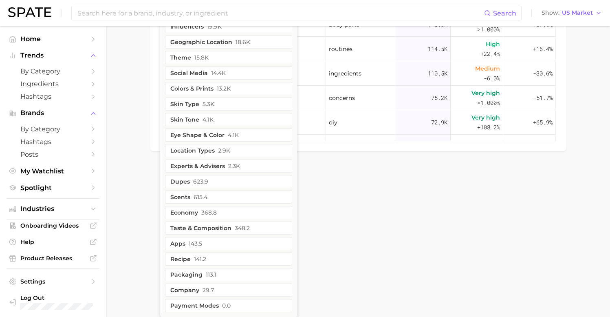
scroll to position [0, 0]
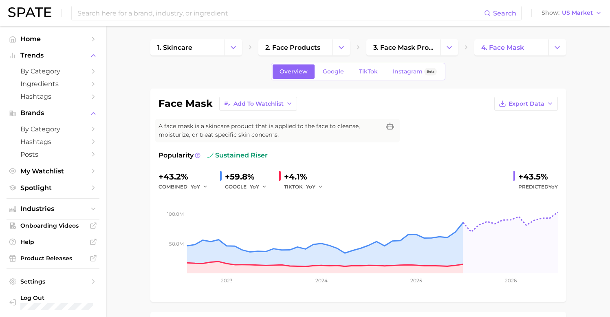
click at [352, 122] on span "A face mask is a skincare product that is applied to the face to cleanse, moist…" at bounding box center [269, 130] width 222 height 17
click at [343, 69] on span "Google" at bounding box center [333, 71] width 21 height 7
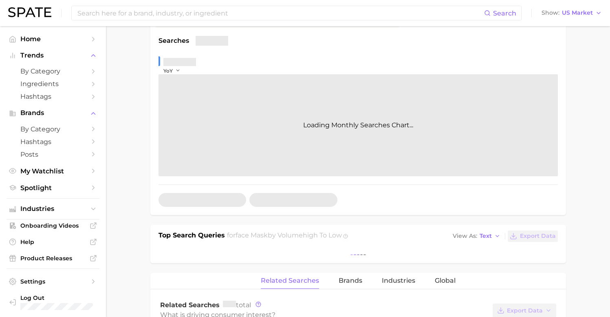
scroll to position [277, 0]
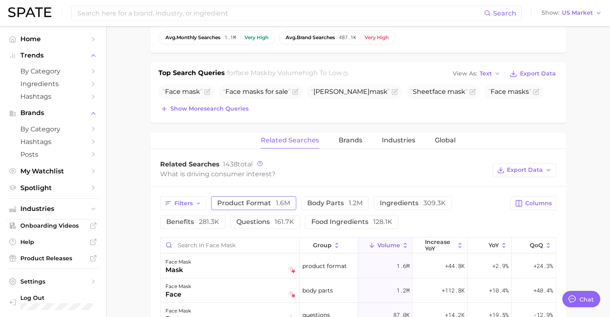
click at [227, 200] on span "product format 1.6m" at bounding box center [253, 203] width 73 height 8
click at [332, 147] on div "Related Searches Brands Industries Global" at bounding box center [358, 140] width 416 height 16
click at [351, 139] on span "Brands" at bounding box center [351, 139] width 24 height 7
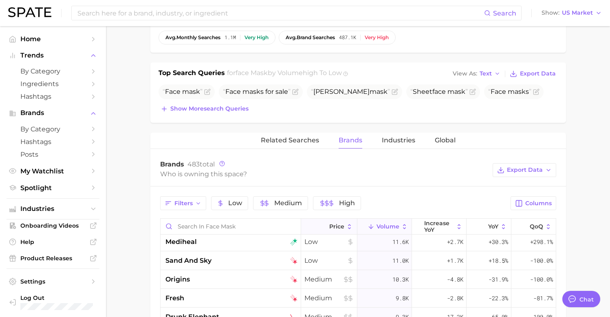
scroll to position [65, 0]
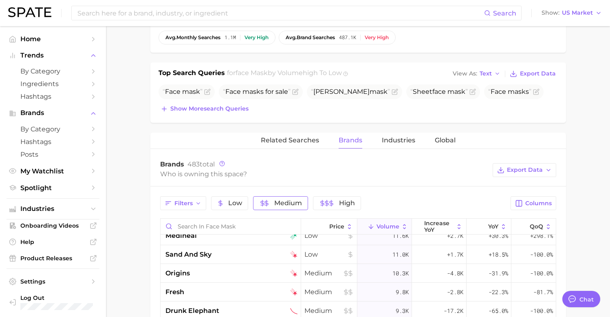
click at [263, 205] on icon "button" at bounding box center [266, 203] width 7 height 7
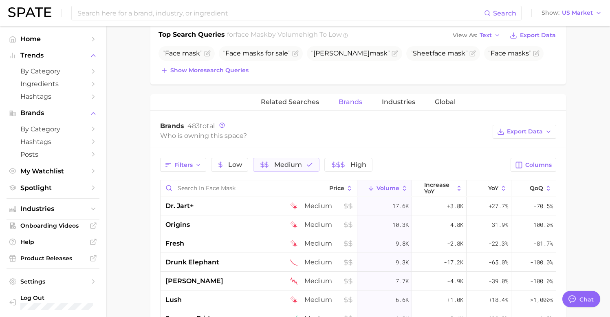
scroll to position [356, 0]
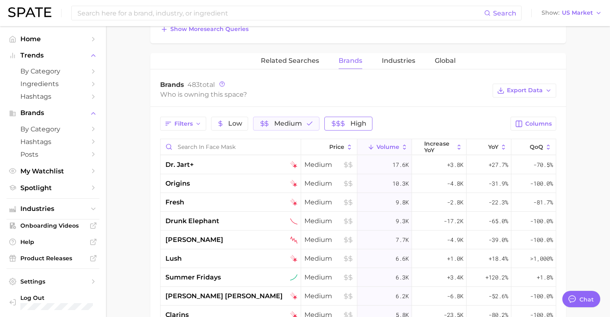
click at [353, 124] on span "High" at bounding box center [358, 123] width 16 height 7
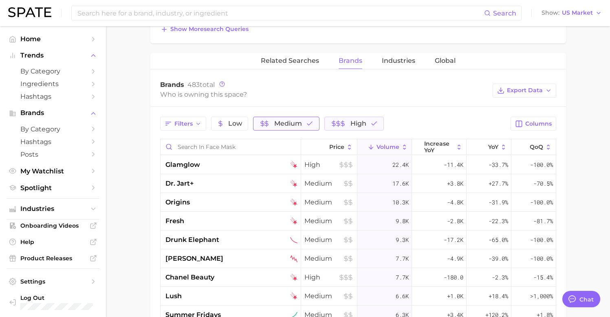
click at [293, 125] on span "Medium" at bounding box center [288, 123] width 28 height 7
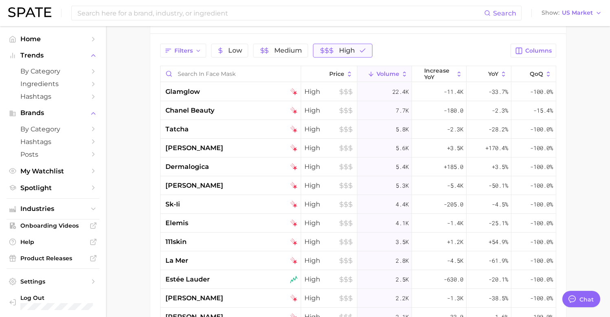
scroll to position [372, 0]
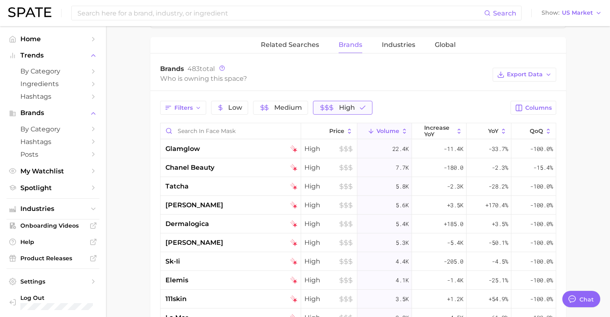
click at [340, 106] on span "High" at bounding box center [347, 107] width 16 height 7
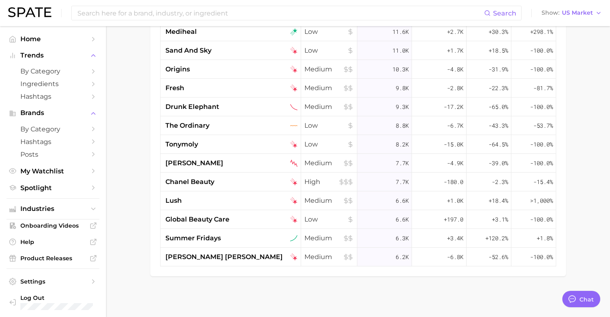
scroll to position [272, 0]
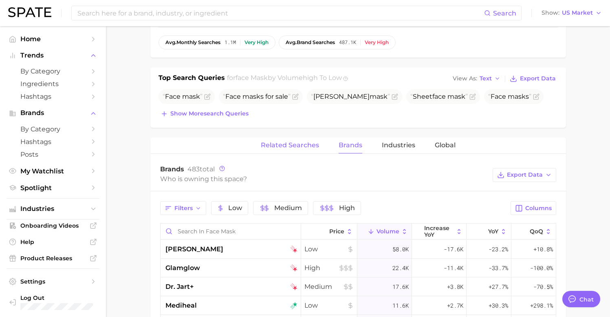
click at [288, 145] on span "Related Searches" at bounding box center [290, 144] width 58 height 7
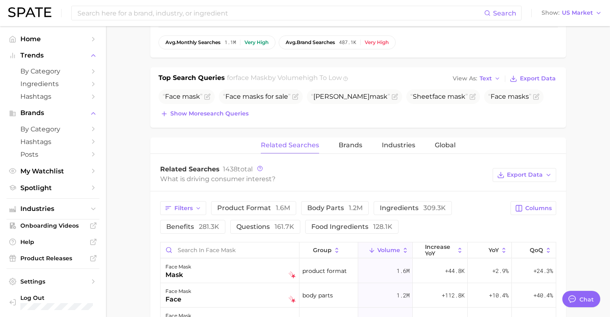
click at [334, 148] on div "Related Searches Brands Industries Global" at bounding box center [358, 145] width 416 height 16
click at [345, 146] on span "Brands" at bounding box center [351, 144] width 24 height 7
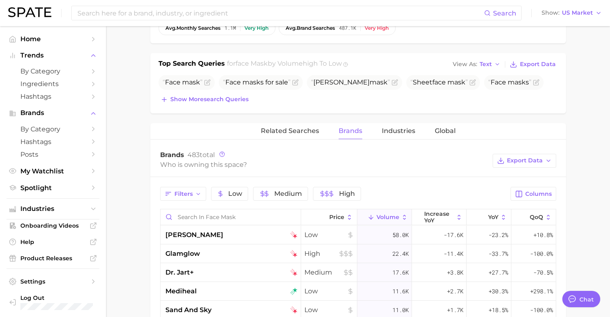
scroll to position [351, 0]
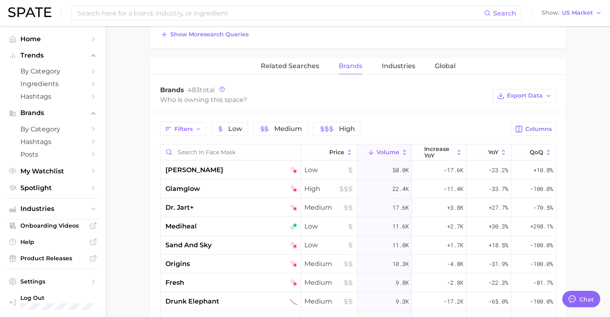
click at [377, 152] on span "Volume" at bounding box center [387, 152] width 23 height 7
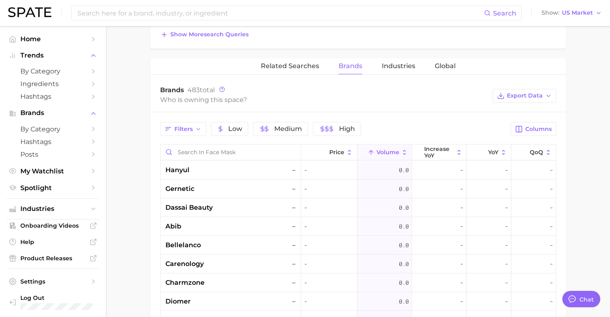
click at [377, 152] on span "Volume" at bounding box center [387, 152] width 23 height 7
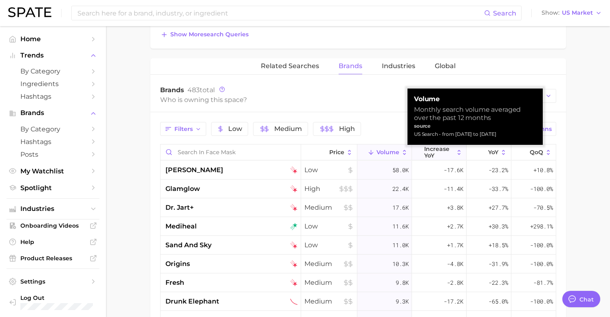
click at [424, 152] on span "increase YoY" at bounding box center [439, 151] width 30 height 13
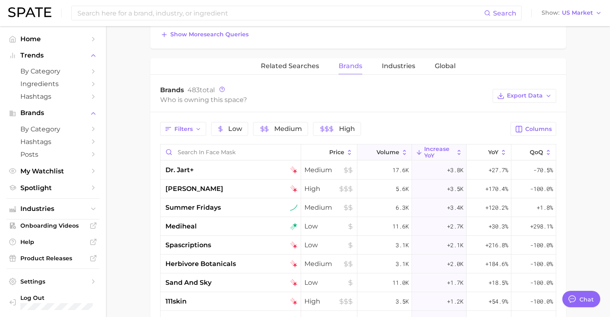
click at [380, 152] on span "Volume" at bounding box center [387, 152] width 23 height 7
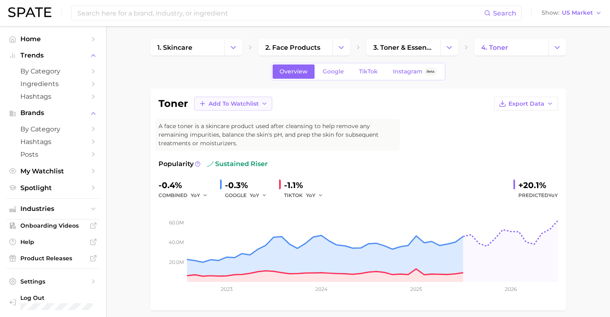
click at [237, 100] on span "Add to Watchlist" at bounding box center [234, 103] width 50 height 7
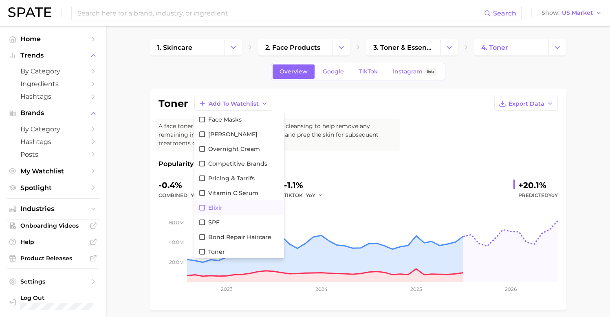
scroll to position [15, 0]
click at [204, 250] on icon at bounding box center [202, 251] width 6 height 6
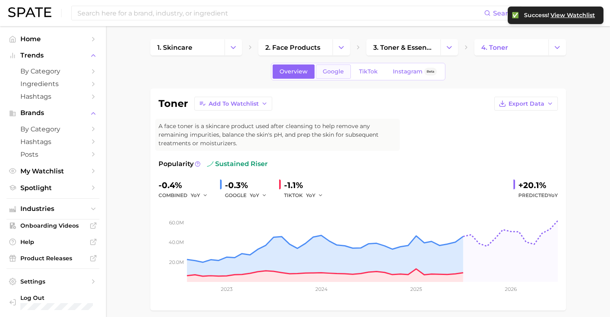
click at [323, 69] on span "Google" at bounding box center [333, 71] width 21 height 7
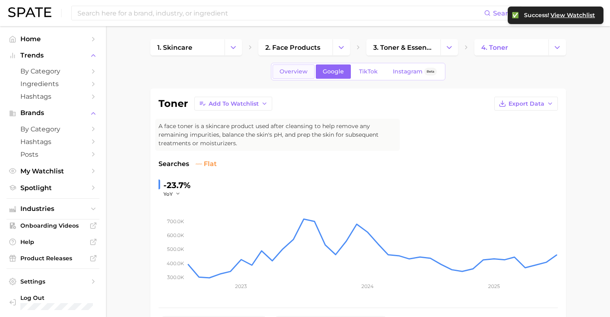
click at [291, 74] on span "Overview" at bounding box center [294, 71] width 28 height 7
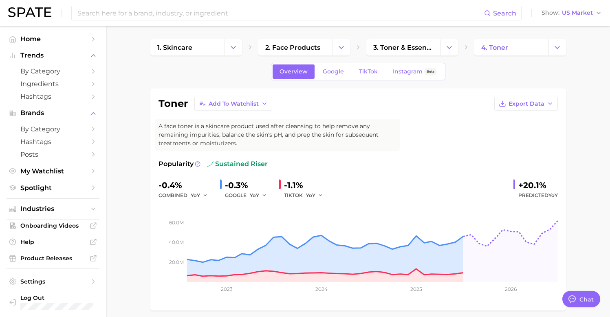
click at [571, 20] on div "Search Show US Market" at bounding box center [305, 13] width 594 height 26
click at [576, 12] on span "US Market" at bounding box center [577, 13] width 31 height 4
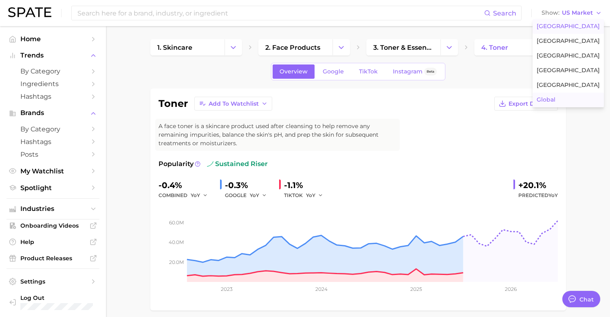
click at [552, 96] on span "Global" at bounding box center [546, 99] width 19 height 7
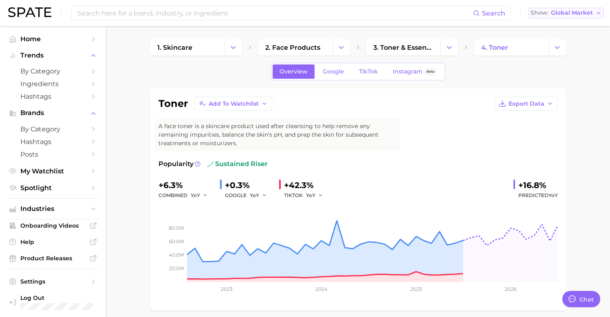
click at [587, 18] on button "Show Global Market" at bounding box center [565, 13] width 75 height 11
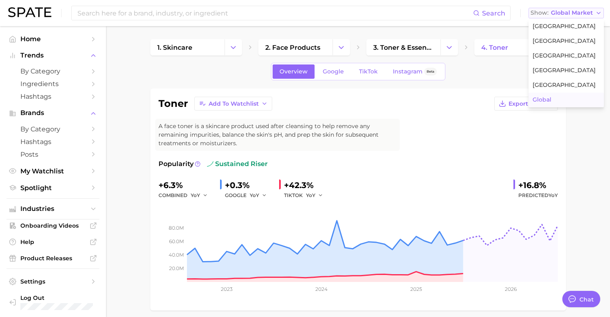
click at [582, 15] on span "Global Market" at bounding box center [572, 13] width 42 height 4
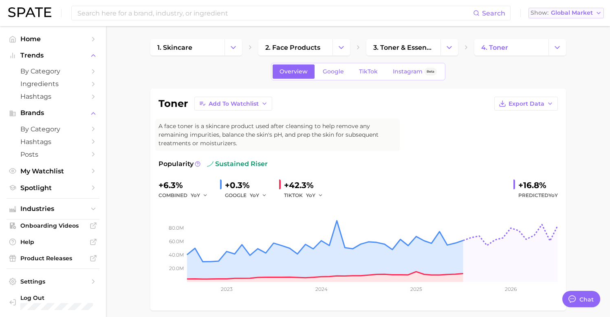
click at [576, 18] on button "Show Global Market" at bounding box center [565, 13] width 75 height 11
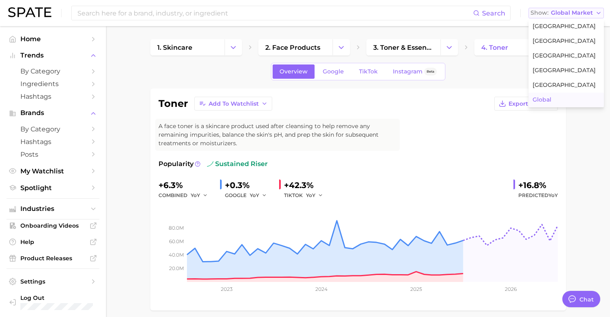
click at [562, 29] on span "[GEOGRAPHIC_DATA]" at bounding box center [564, 26] width 63 height 7
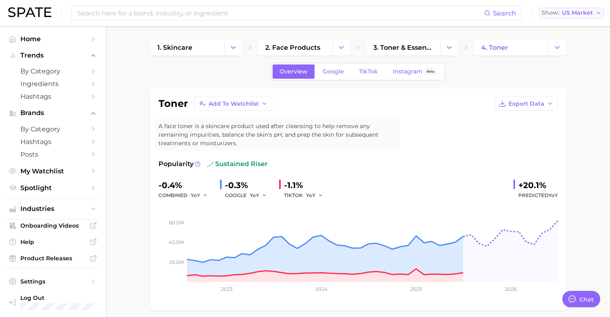
click at [583, 12] on span "US Market" at bounding box center [577, 13] width 31 height 4
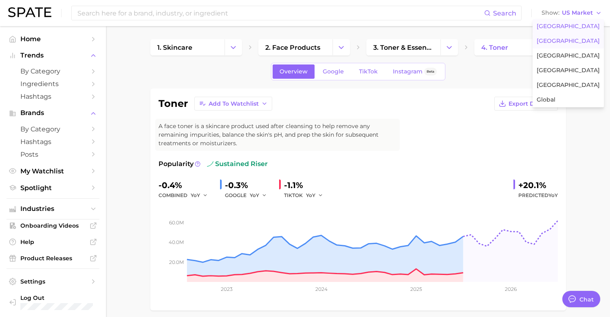
click at [561, 39] on span "[GEOGRAPHIC_DATA]" at bounding box center [568, 40] width 63 height 7
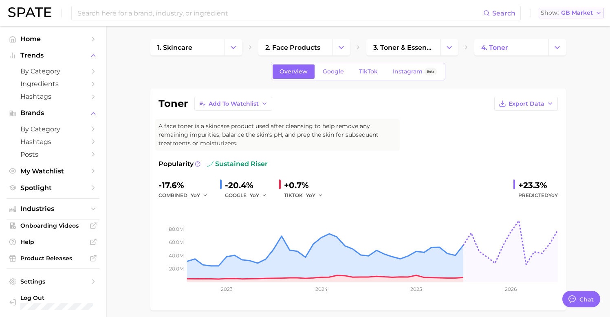
click at [571, 15] on span "GB Market" at bounding box center [577, 13] width 32 height 4
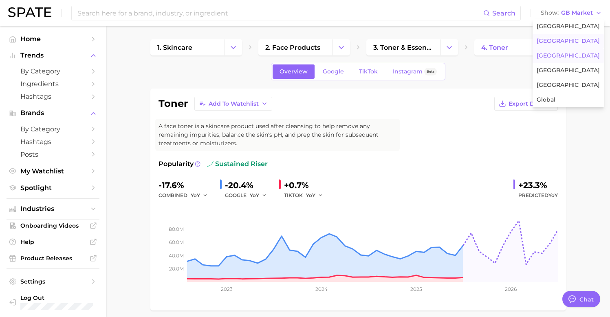
click at [561, 55] on span "[GEOGRAPHIC_DATA]" at bounding box center [568, 55] width 63 height 7
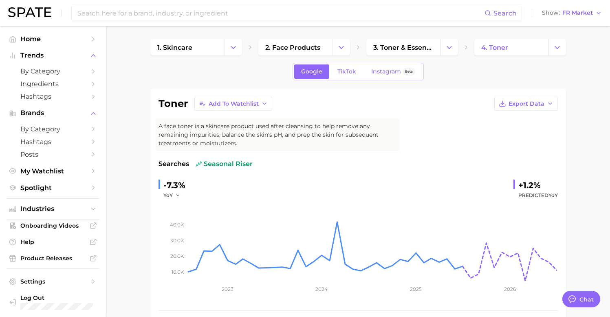
click at [571, 4] on div "Search Show FR Market" at bounding box center [305, 13] width 594 height 26
click at [572, 11] on span "FR Market" at bounding box center [577, 13] width 31 height 4
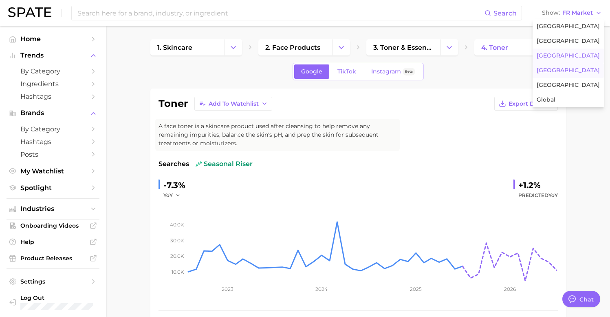
click at [566, 66] on button "[GEOGRAPHIC_DATA]" at bounding box center [568, 70] width 71 height 15
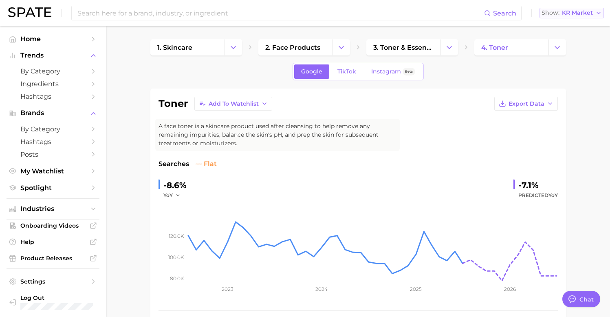
click at [569, 11] on span "KR Market" at bounding box center [577, 13] width 31 height 4
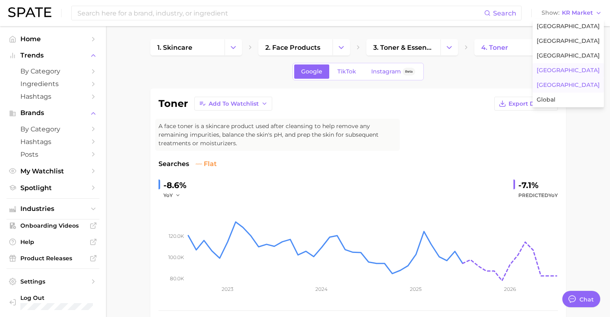
click at [564, 81] on button "[GEOGRAPHIC_DATA]" at bounding box center [568, 85] width 71 height 15
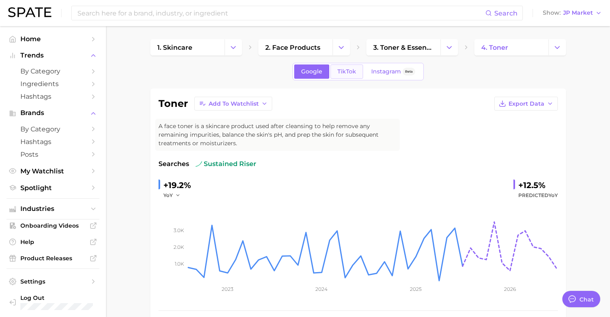
click at [343, 73] on span "TikTok" at bounding box center [346, 71] width 19 height 7
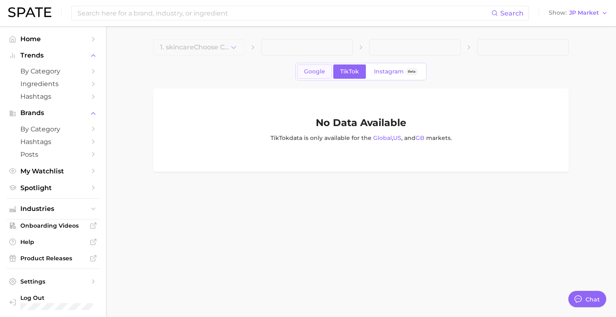
click at [321, 70] on span "Google" at bounding box center [314, 71] width 21 height 7
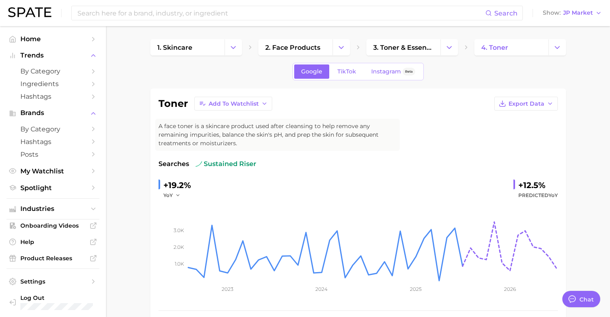
click at [564, 20] on div "Search Show JP Market" at bounding box center [305, 13] width 594 height 26
click at [572, 12] on span "JP Market" at bounding box center [578, 13] width 30 height 4
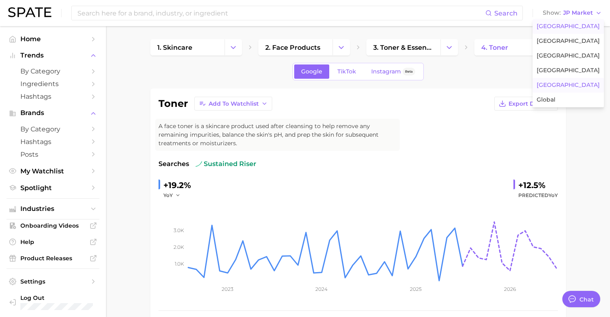
click at [580, 24] on span "[GEOGRAPHIC_DATA]" at bounding box center [568, 26] width 63 height 7
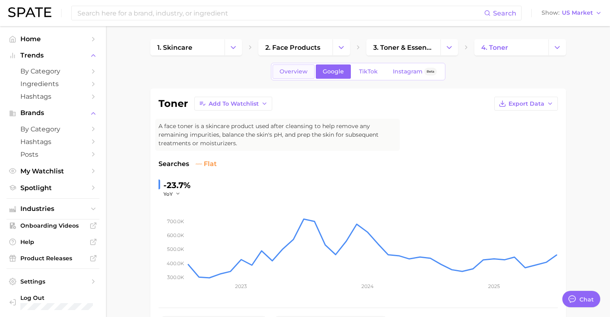
click at [303, 67] on link "Overview" at bounding box center [294, 71] width 42 height 14
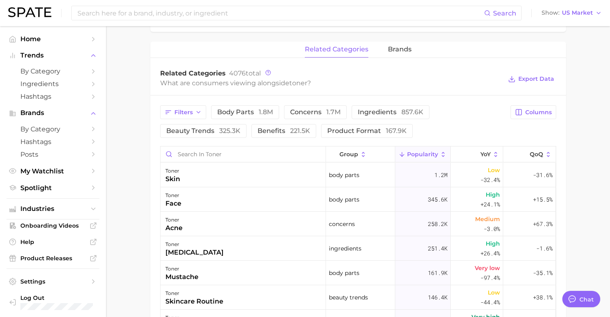
scroll to position [424, 0]
